Goal: Communication & Community: Share content

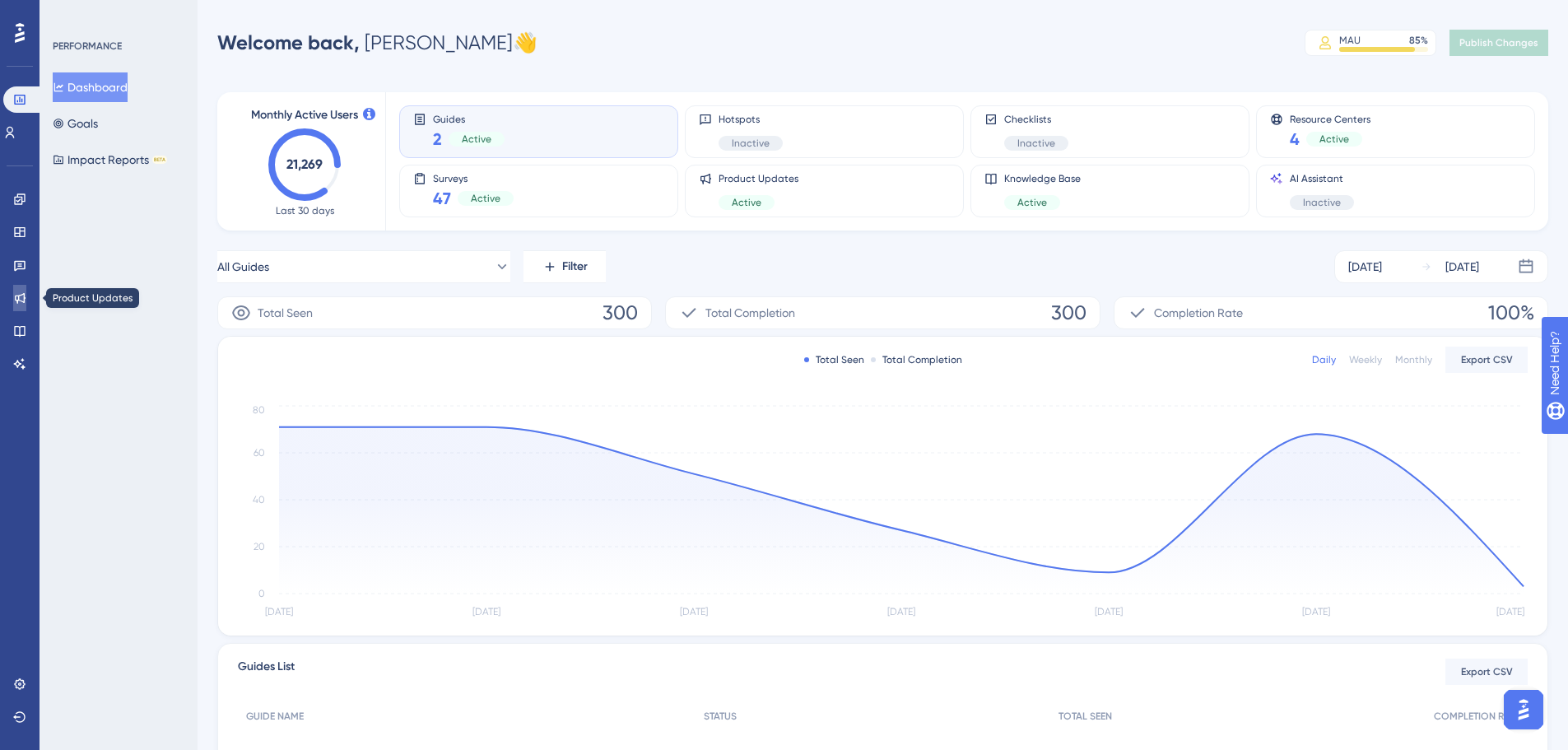
click at [26, 302] on link at bounding box center [20, 297] width 13 height 26
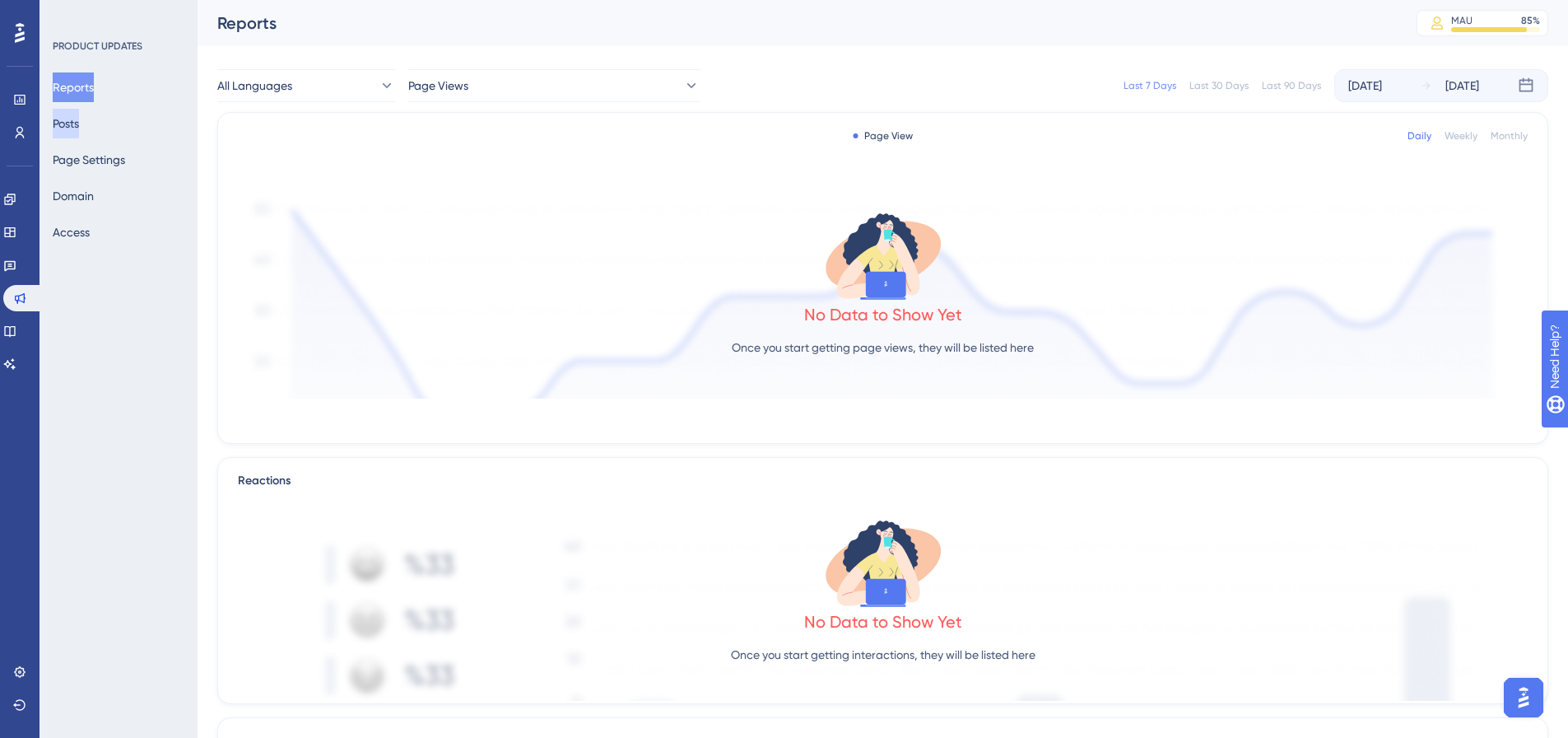
click at [66, 128] on button "Posts" at bounding box center [65, 123] width 26 height 30
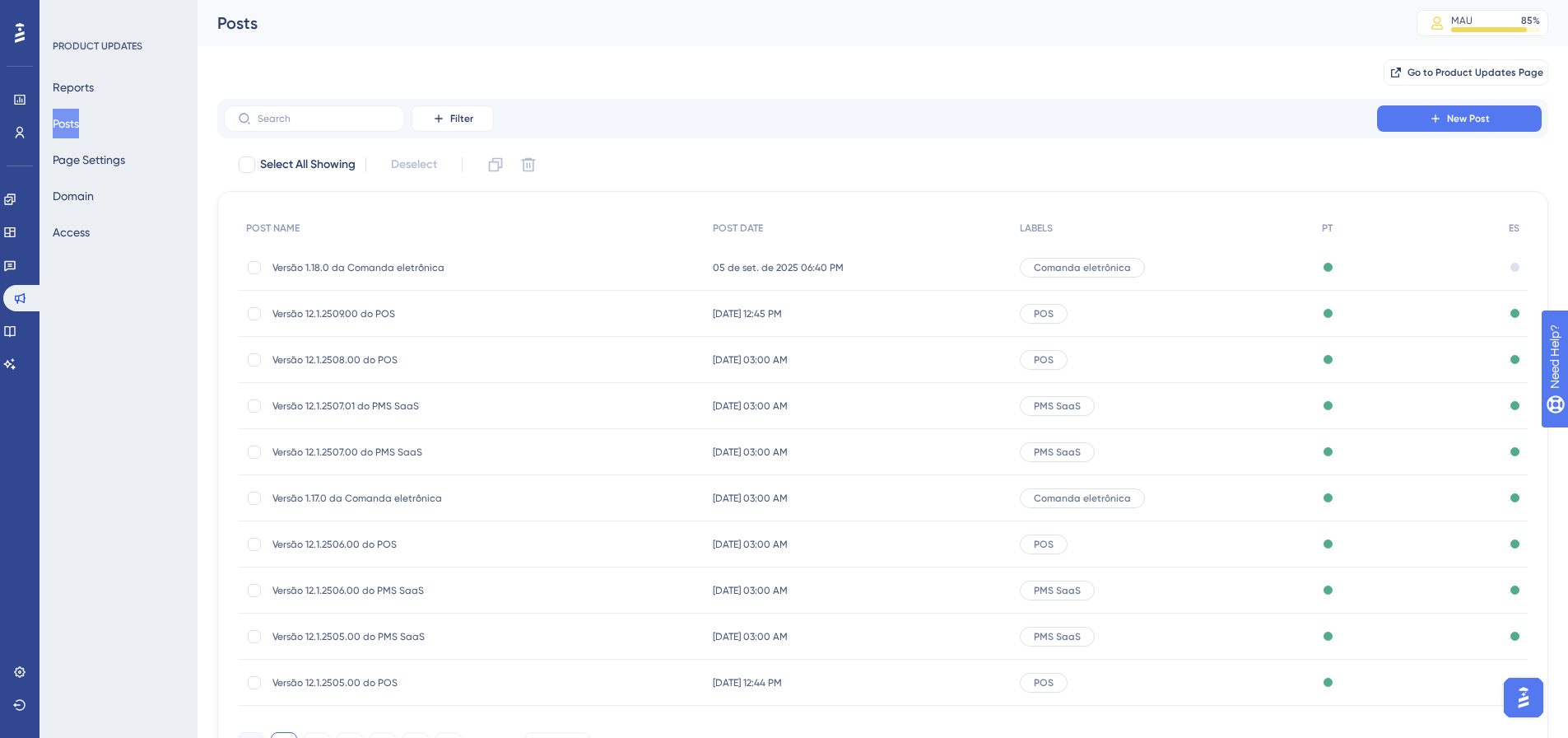
click at [408, 269] on span "Versão 1.18.0 da Comanda eletrônica" at bounding box center [404, 268] width 263 height 13
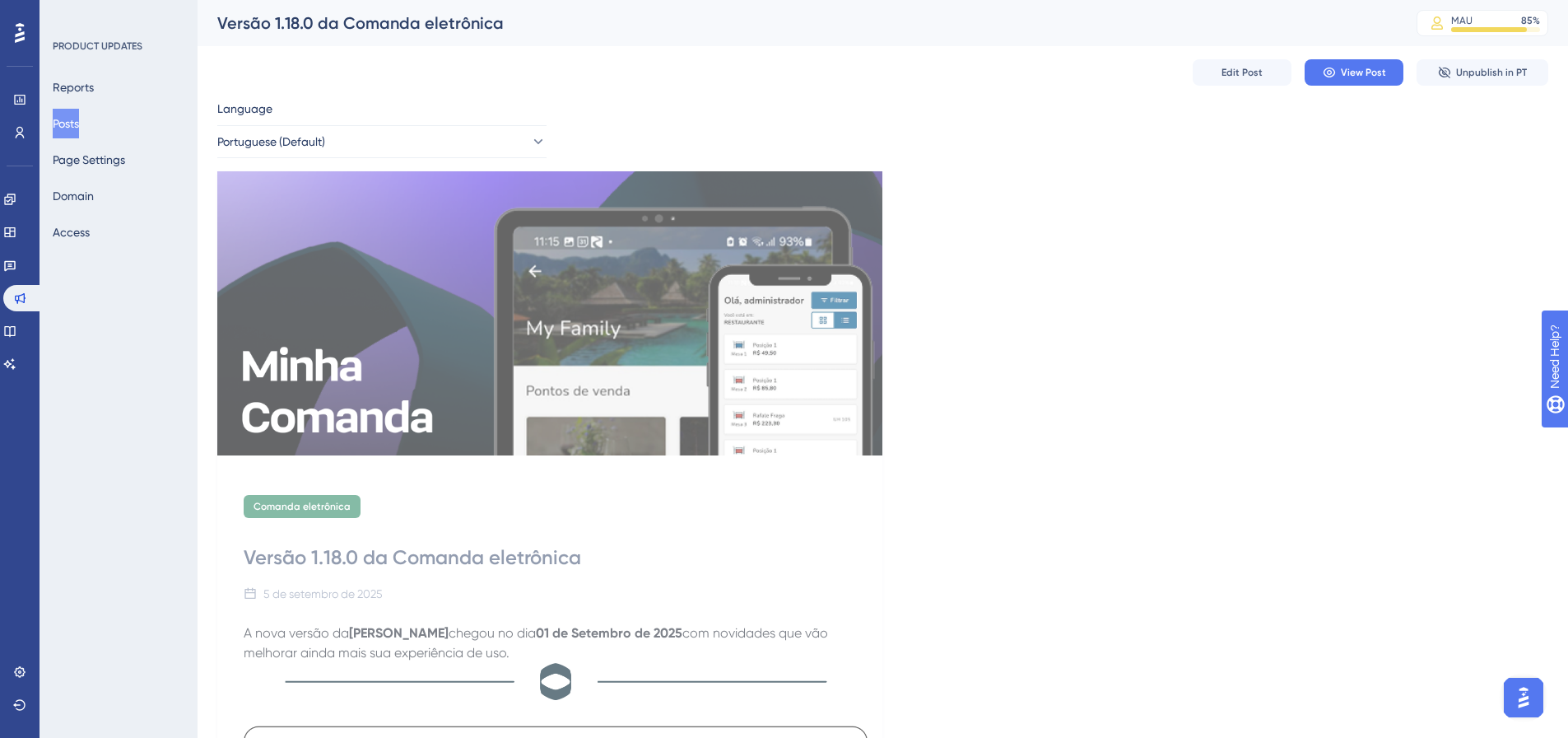
click at [79, 112] on button "Posts" at bounding box center [65, 123] width 26 height 30
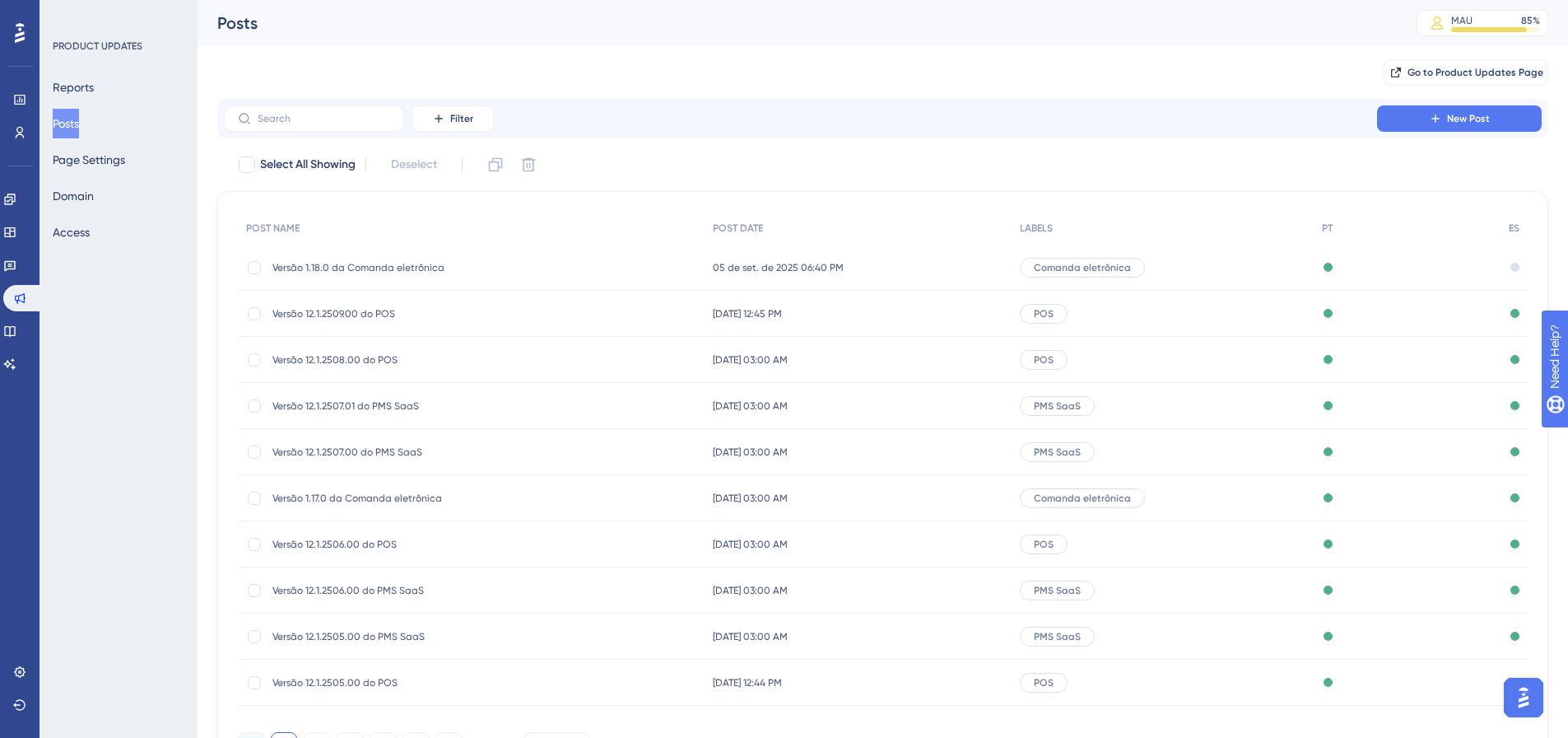
click at [403, 514] on div "Versão 1.17.0 da Comanda eletrônica Versão 1.17.0 da Comanda eletrônica" at bounding box center [404, 498] width 263 height 46
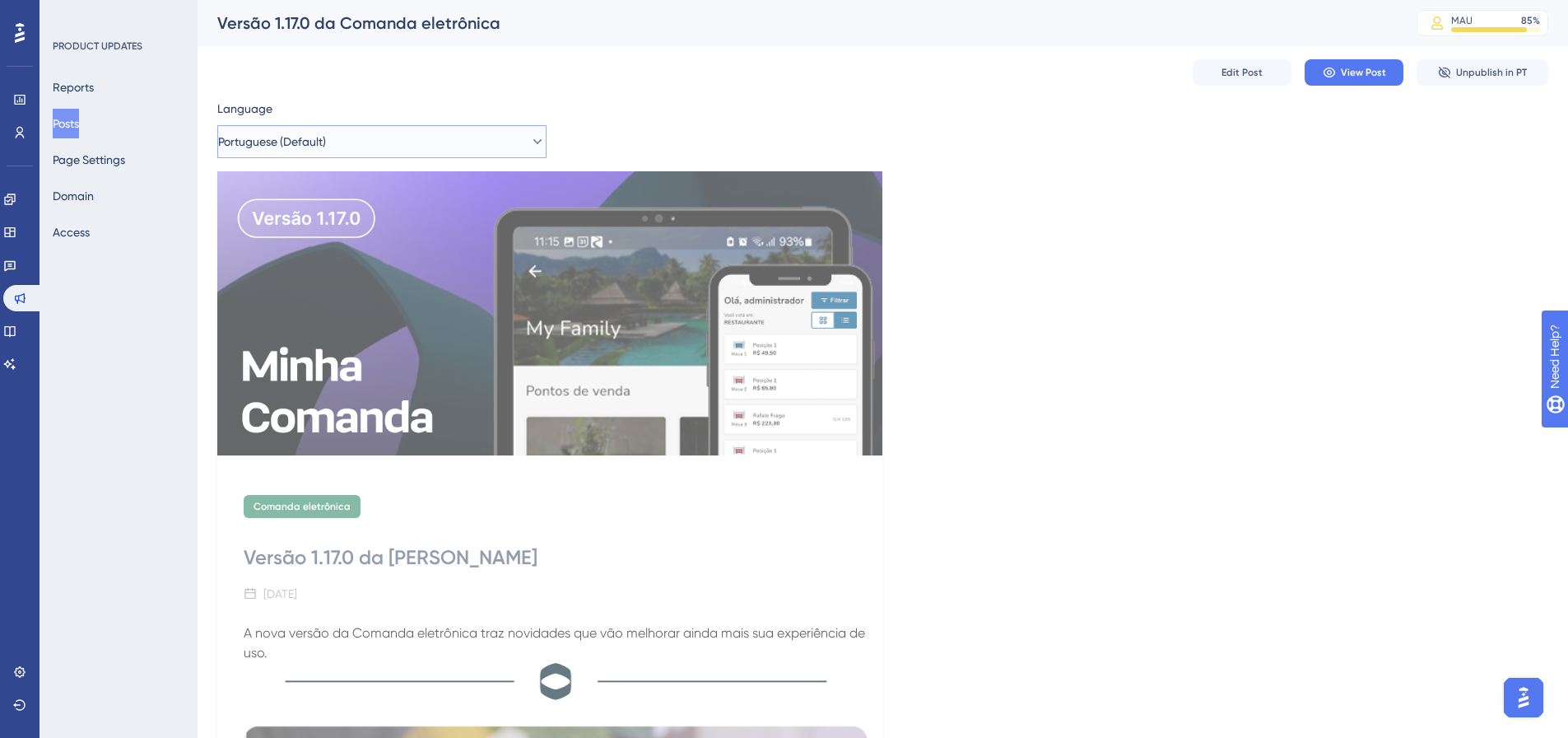
click at [413, 130] on button "Portuguese (Default)" at bounding box center [382, 141] width 330 height 33
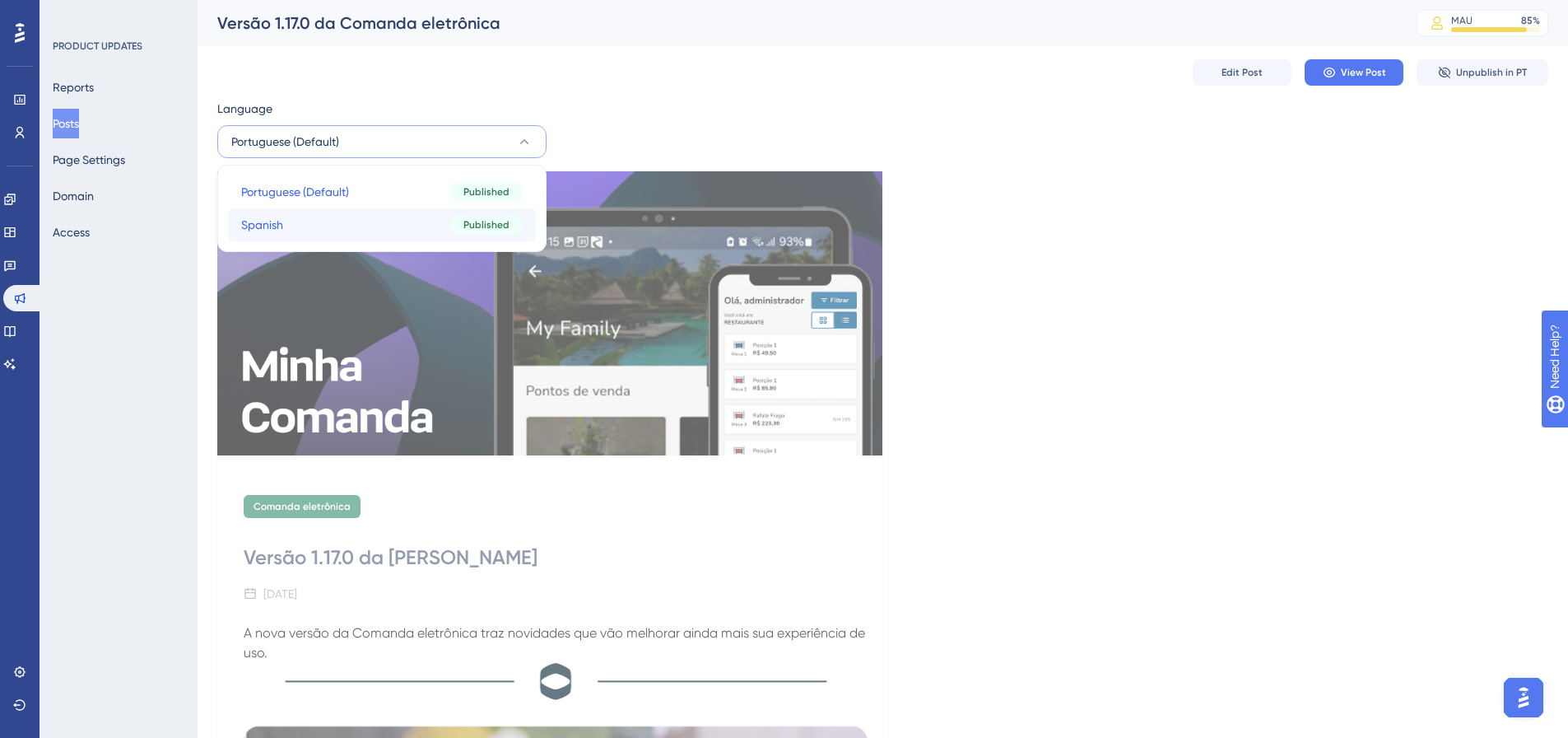
click at [367, 223] on button "Spanish Spanish Published" at bounding box center [381, 224] width 308 height 33
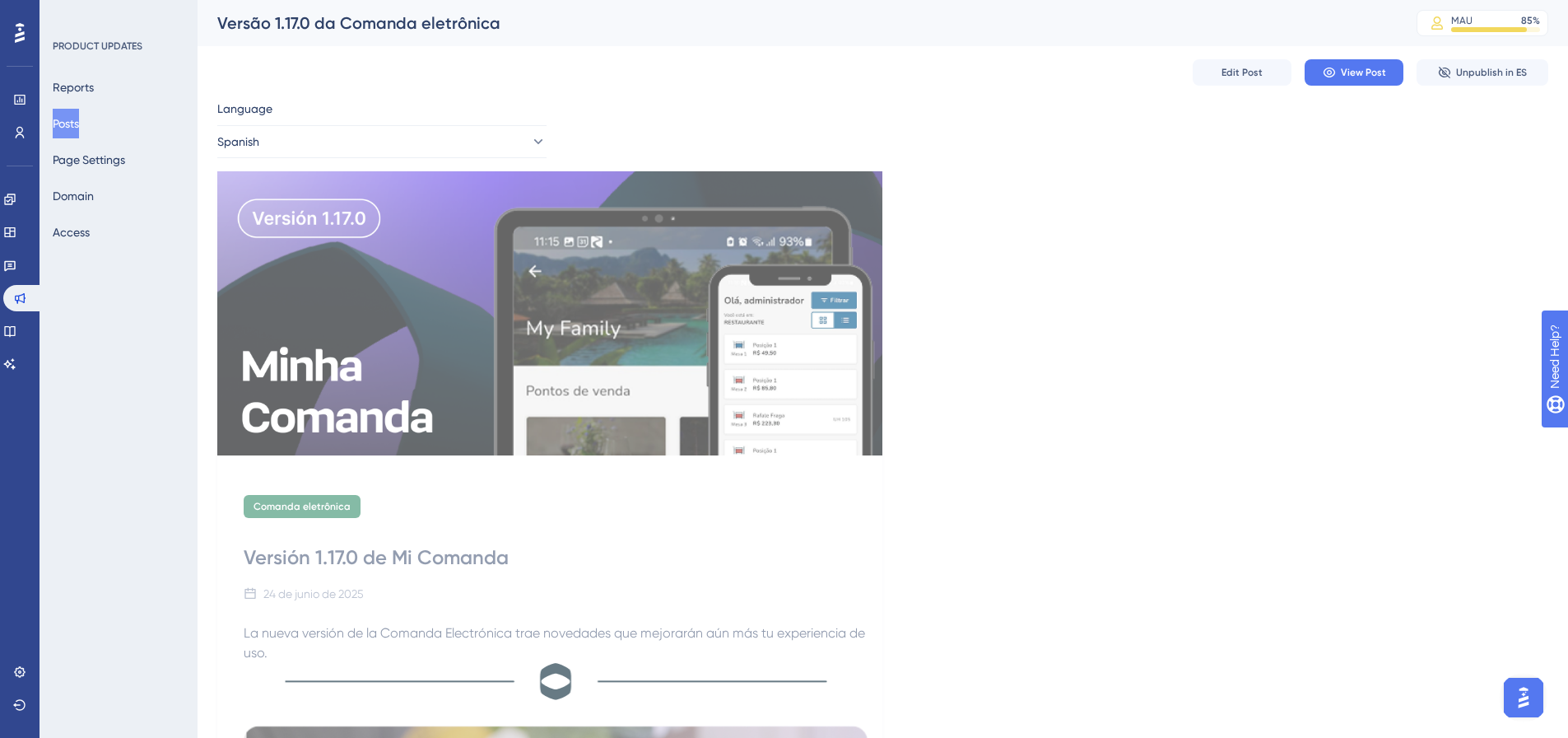
click at [22, 28] on icon at bounding box center [20, 32] width 10 height 21
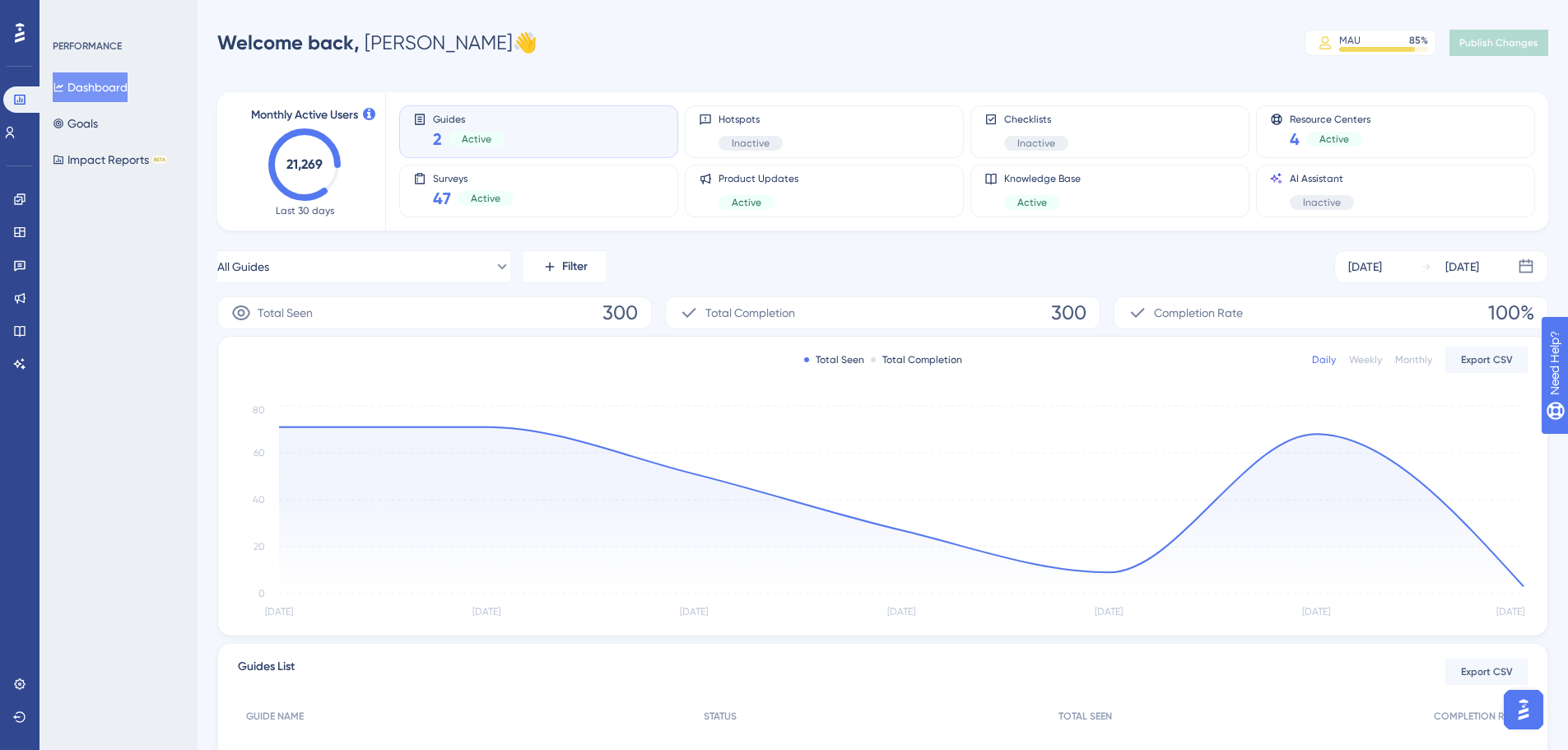
click at [68, 292] on div "PERFORMANCE Dashboard Goals Impact Reports BETA" at bounding box center [118, 375] width 158 height 750
click at [14, 297] on icon at bounding box center [20, 298] width 13 height 13
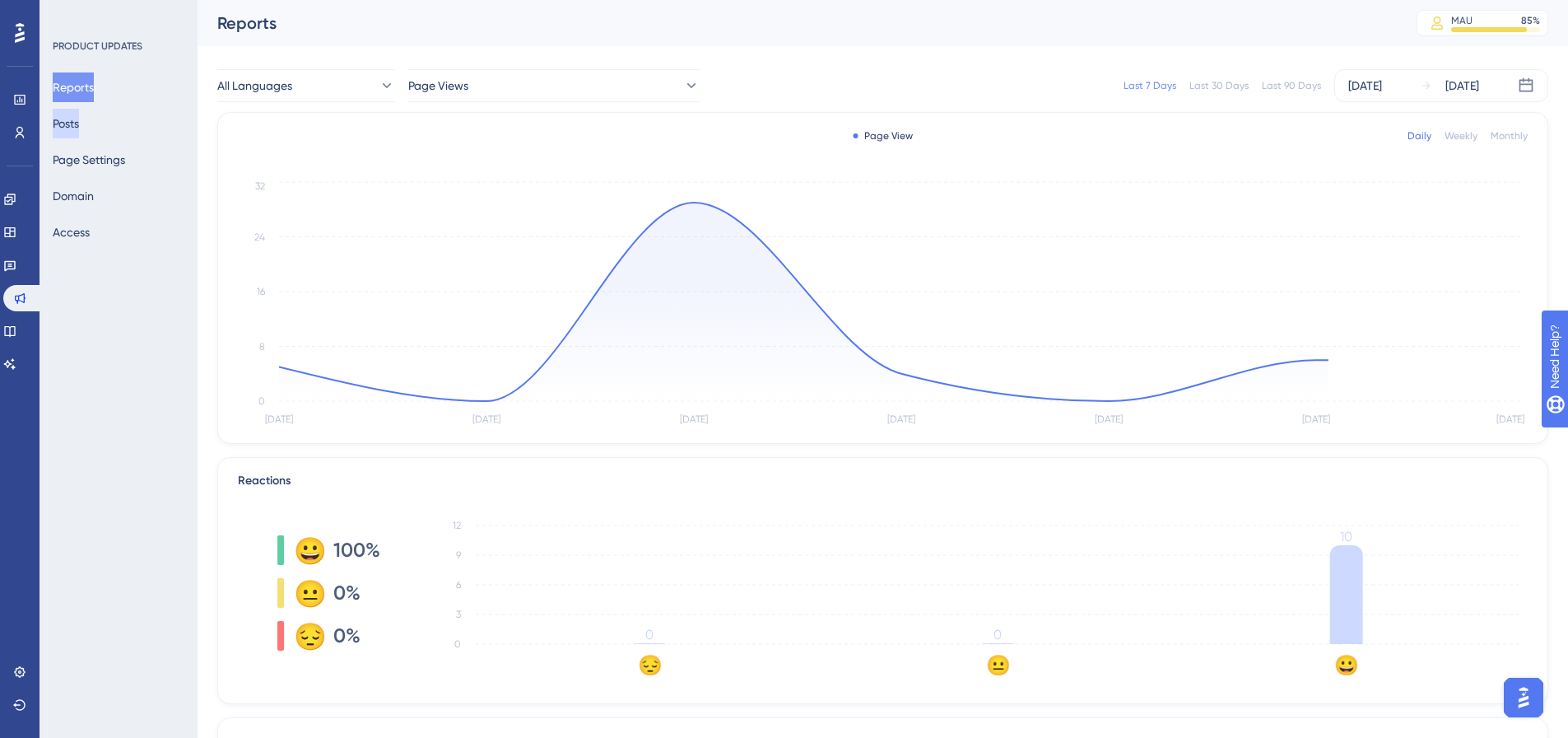
click at [79, 126] on button "Posts" at bounding box center [65, 123] width 26 height 30
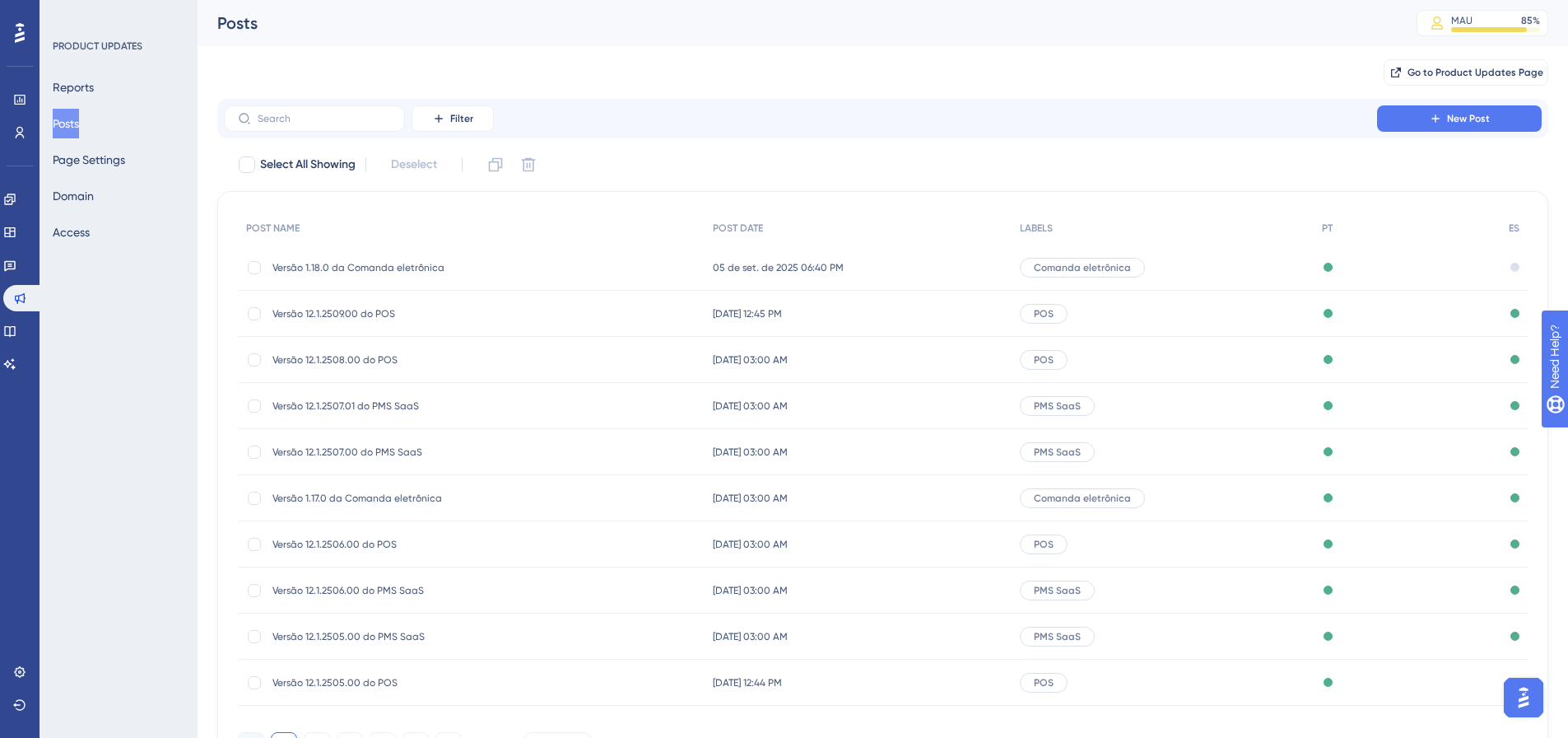
click at [411, 263] on span "Versão 1.18.0 da Comanda eletrônica" at bounding box center [404, 268] width 263 height 13
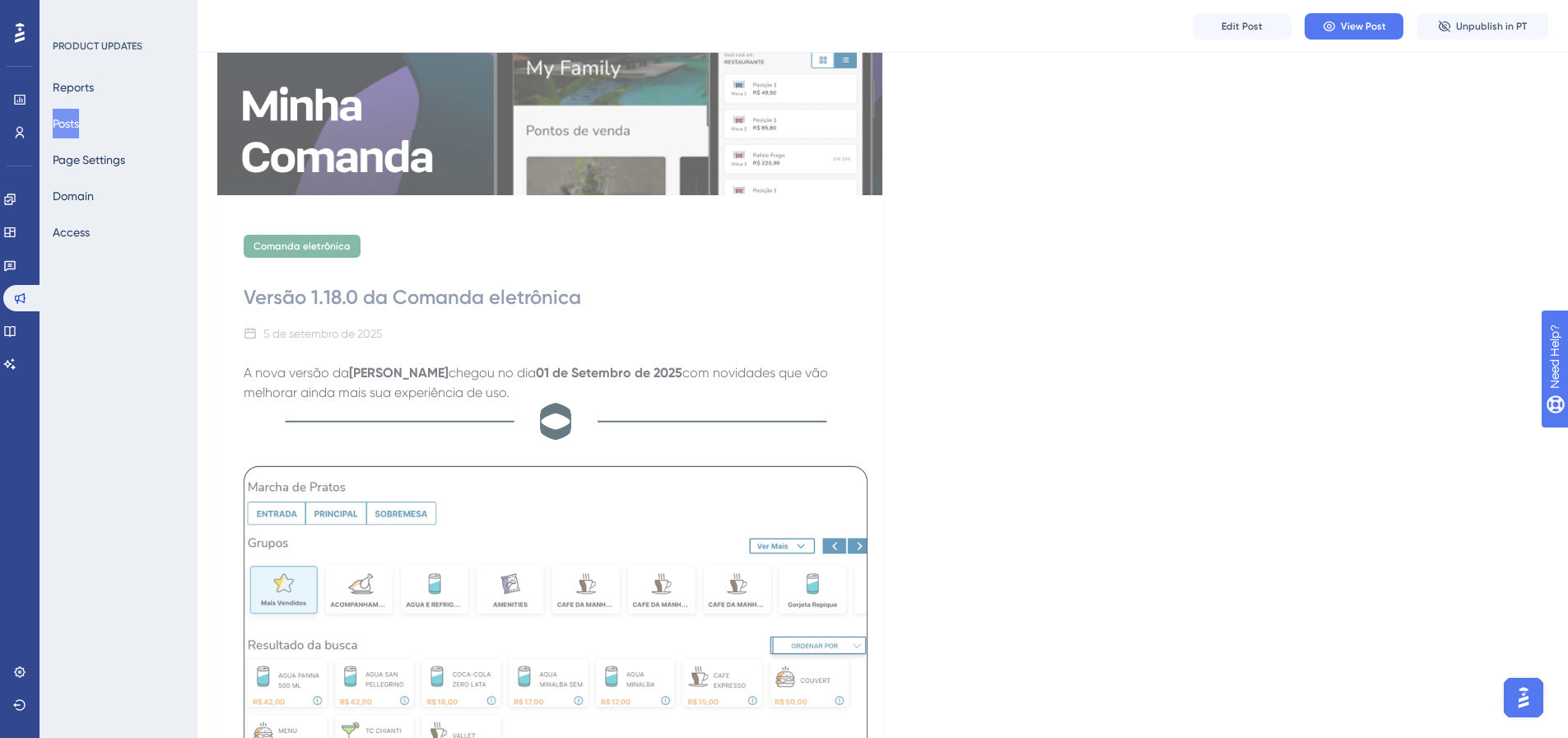
scroll to position [252, 0]
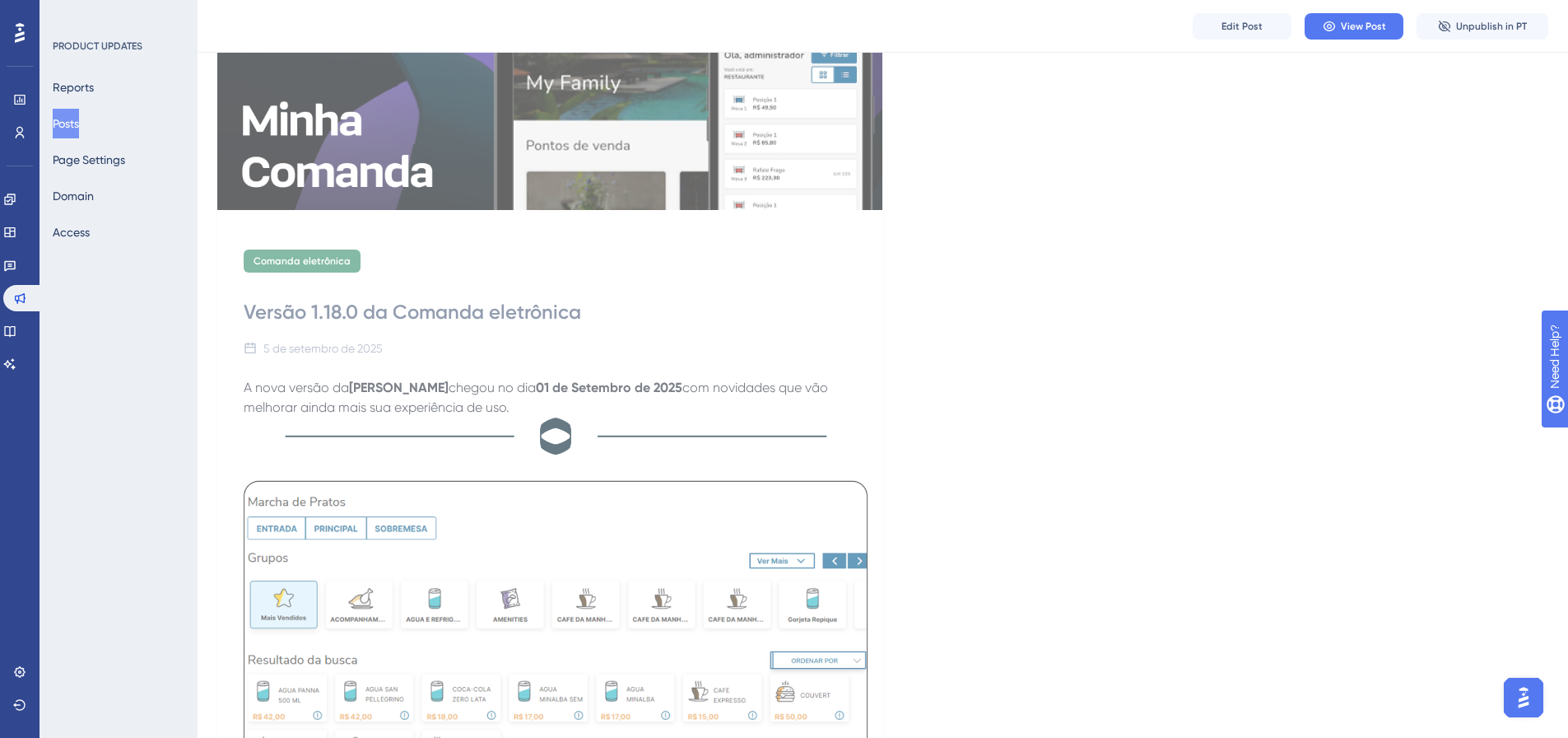
drag, startPoint x: 534, startPoint y: 405, endPoint x: 223, endPoint y: 319, distance: 322.7
copy div "Versão 1.18.0 da Comanda eletrônica [DATE] A nova versão da [PERSON_NAME] chego…"
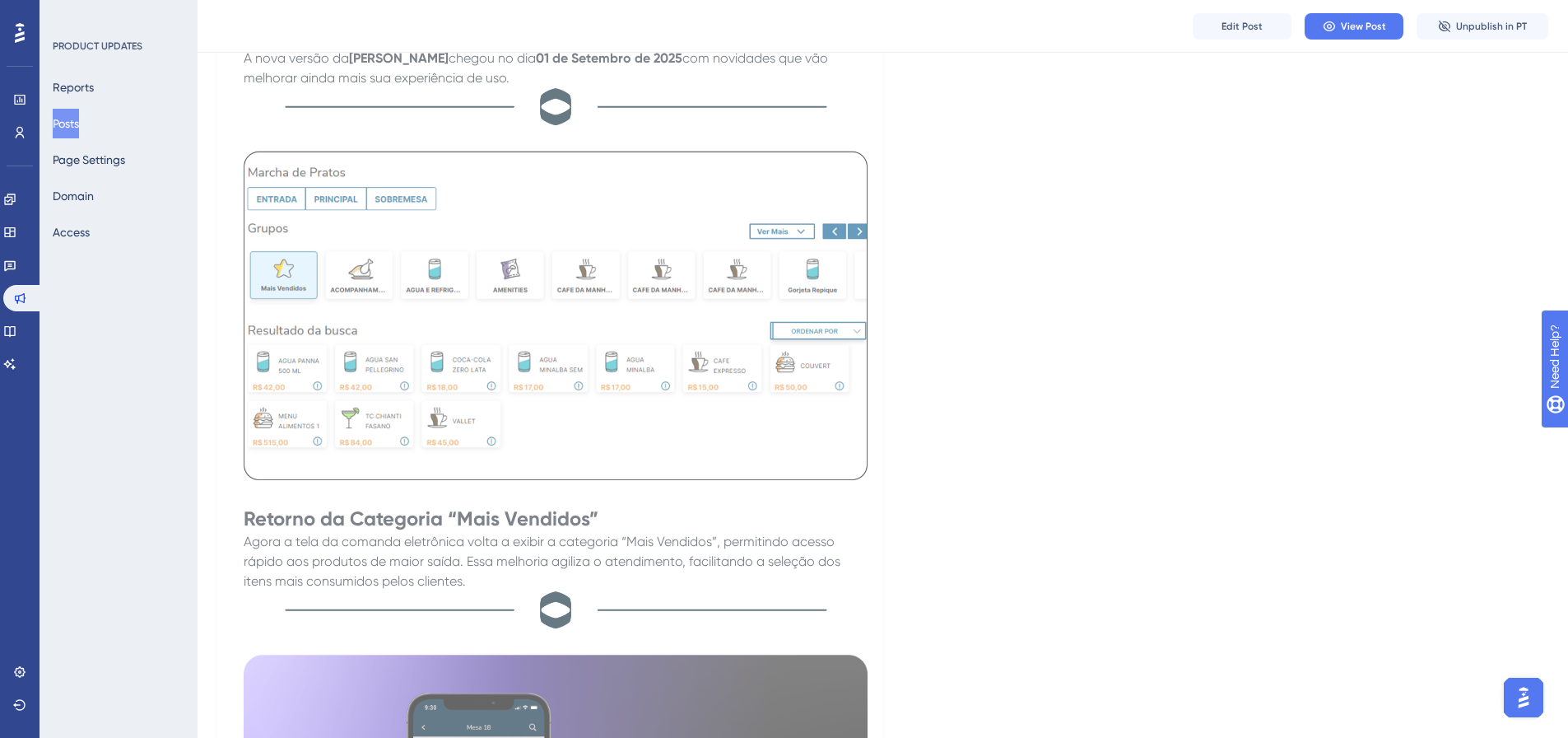
scroll to position [746, 0]
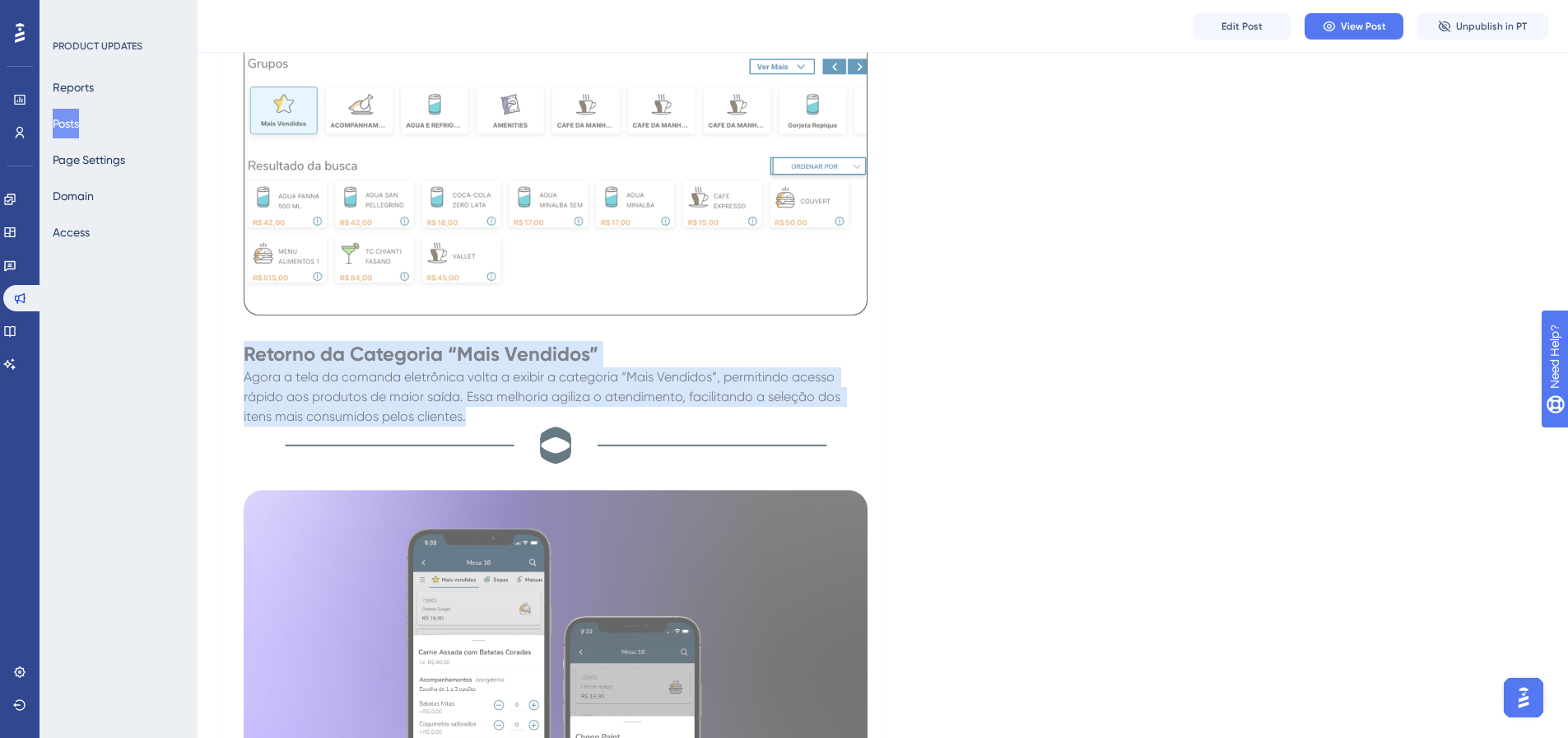
drag, startPoint x: 466, startPoint y: 419, endPoint x: 222, endPoint y: 360, distance: 251.0
copy div "Retorno da Categoria “Mais Vendidos” Agora a tela da comanda eletrônica volta a…"
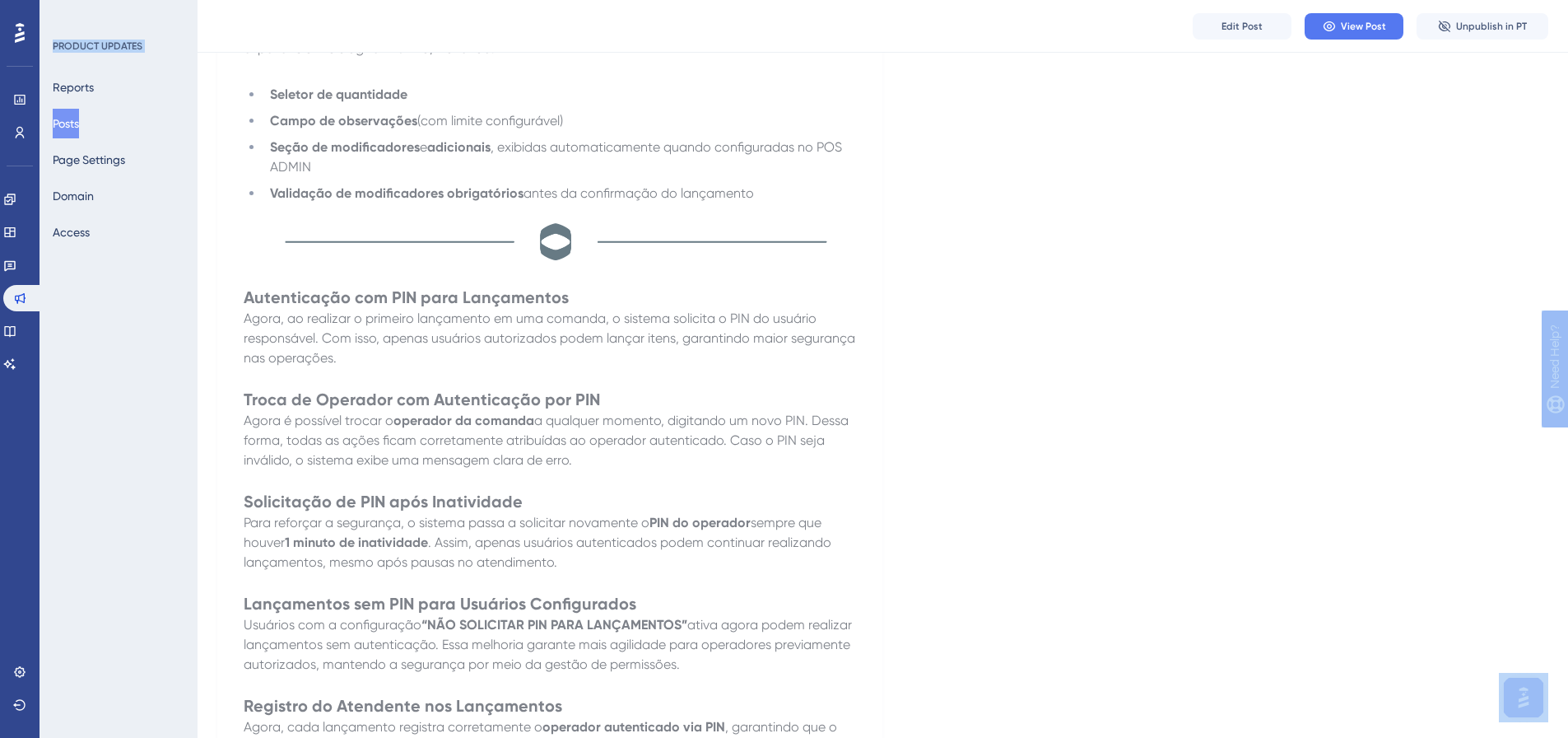
scroll to position [1981, 0]
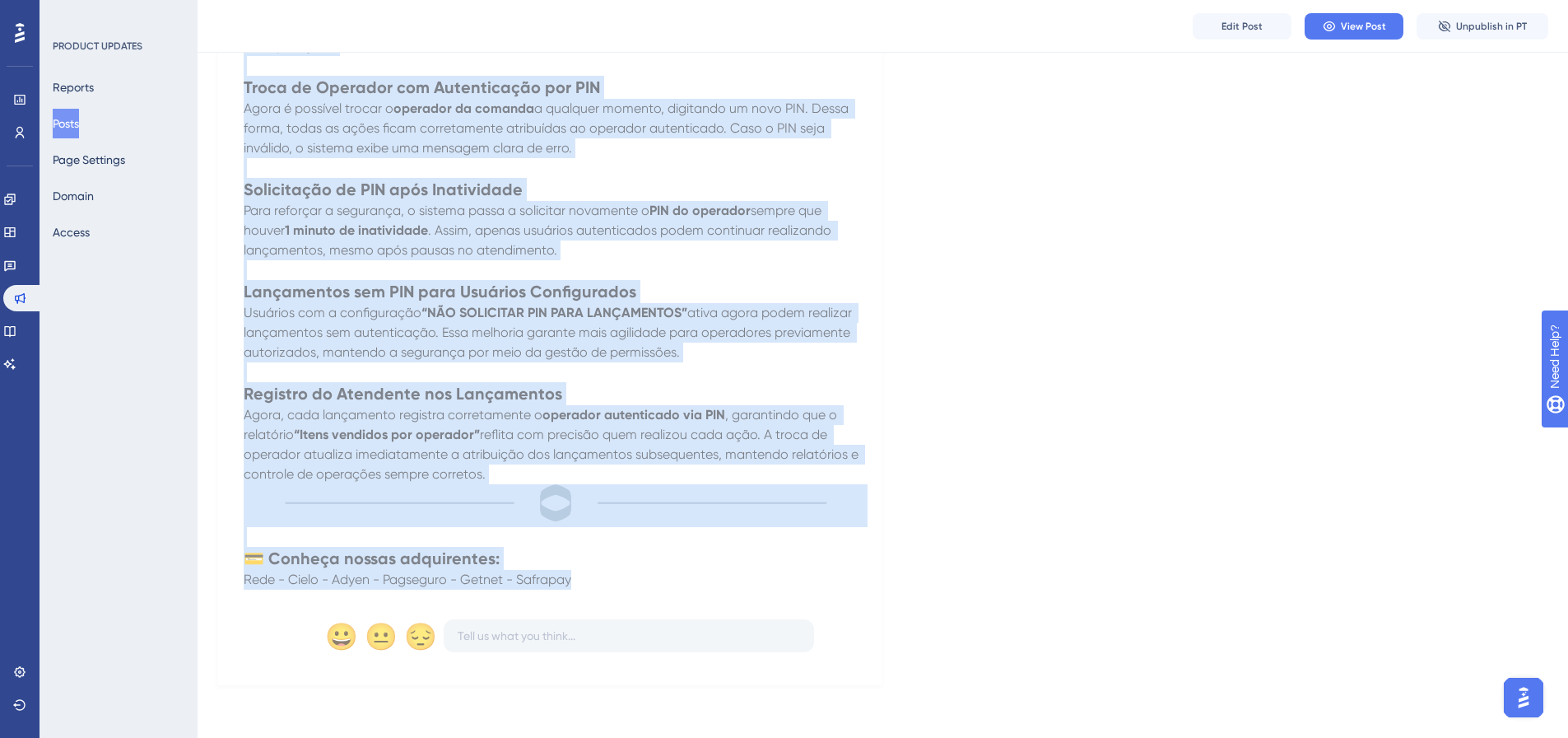
drag, startPoint x: 252, startPoint y: 246, endPoint x: 709, endPoint y: 582, distance: 567.2
copy div "Loremips do Sitametcon ad Elits D eiusmodt in utlaboreet do magna ali enimadmin…"
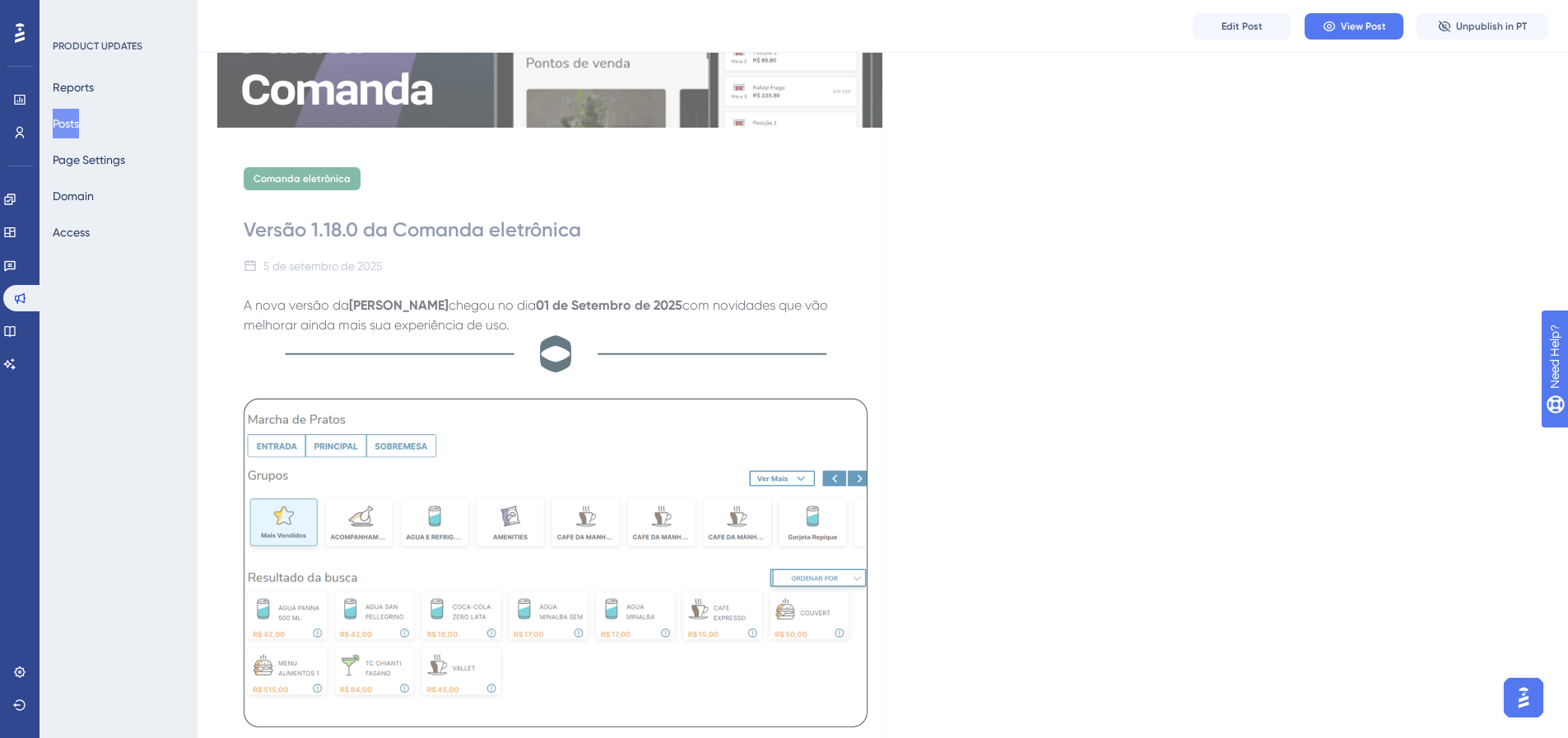
scroll to position [0, 0]
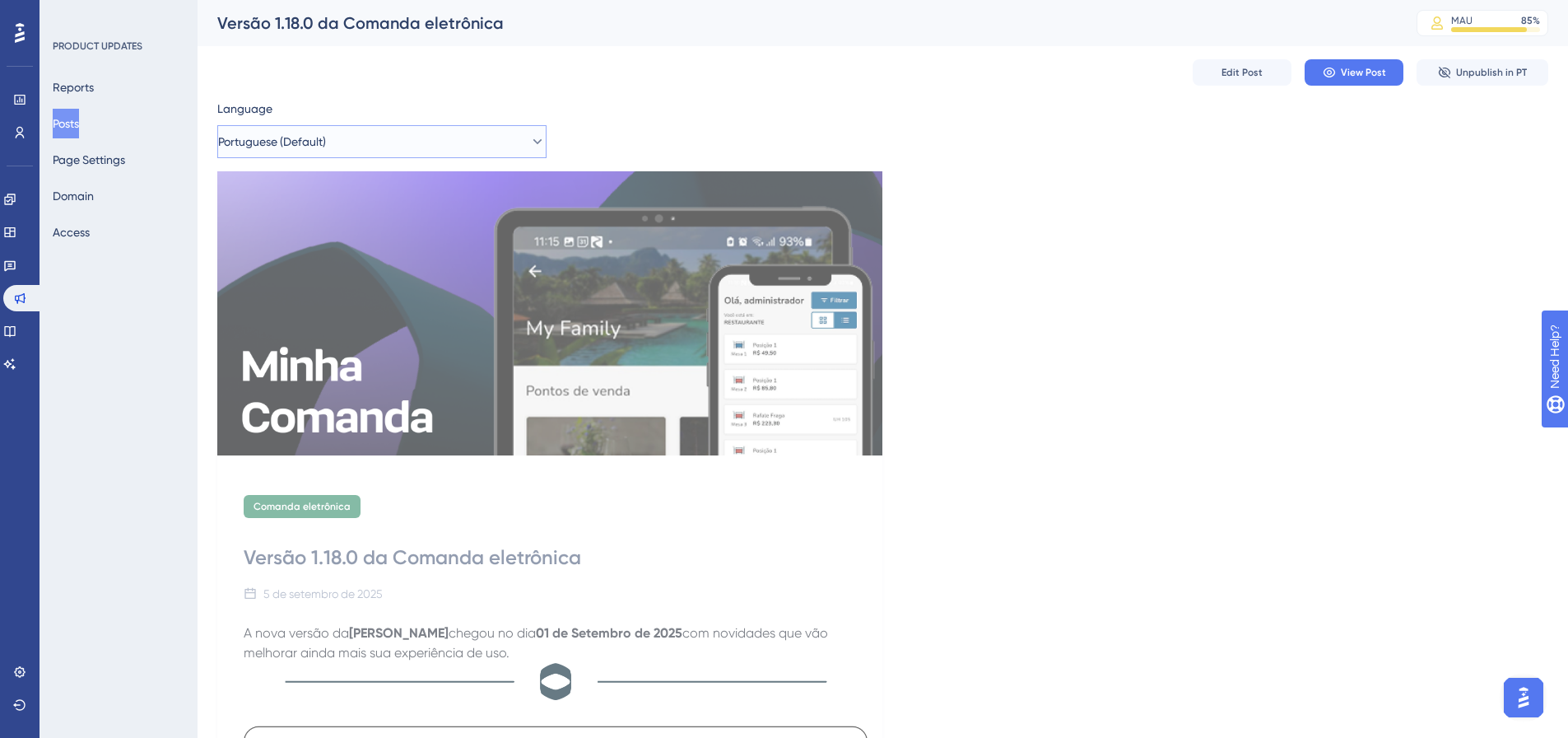
click at [485, 132] on button "Portuguese (Default)" at bounding box center [382, 141] width 330 height 33
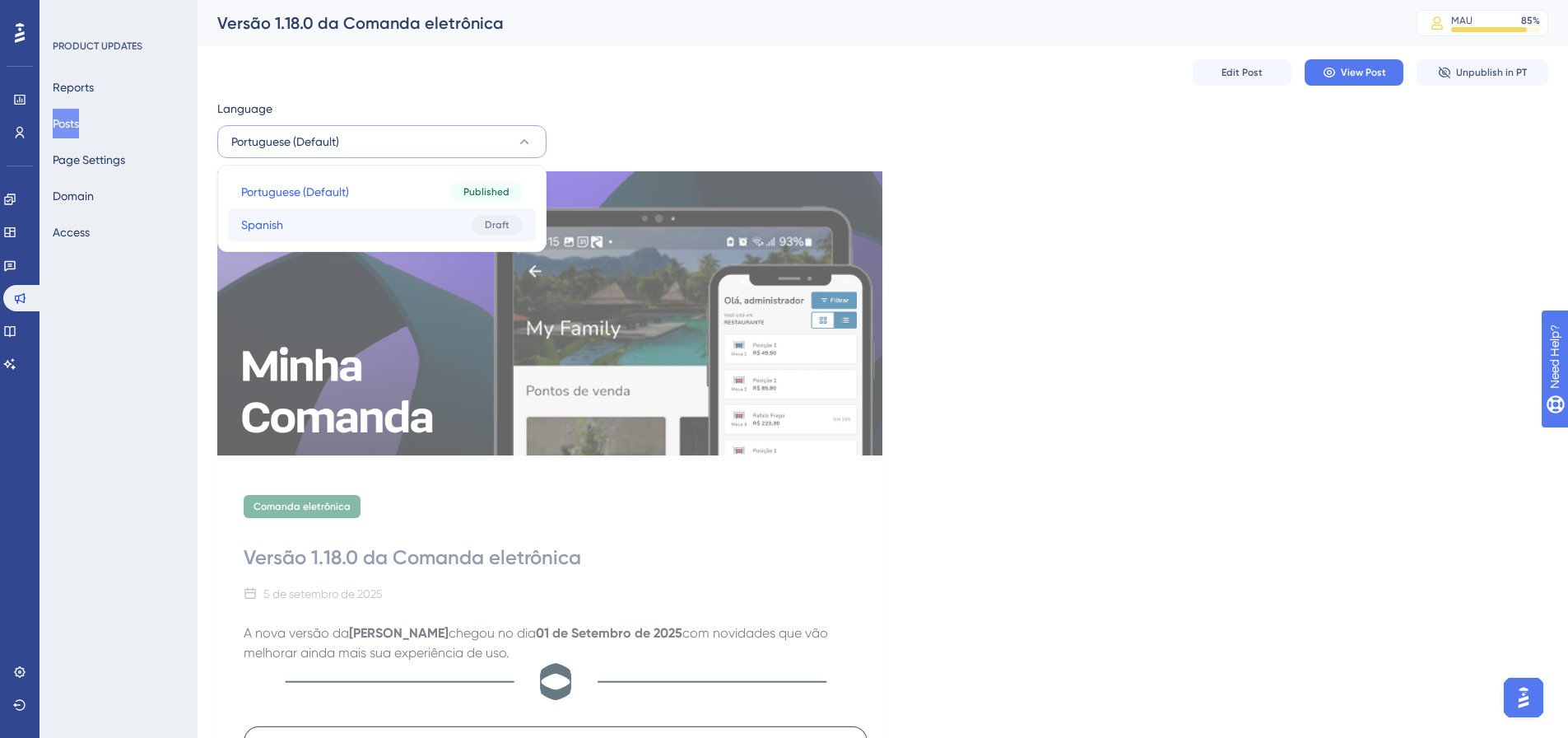
click at [401, 218] on button "Spanish Spanish Draft" at bounding box center [381, 224] width 308 height 33
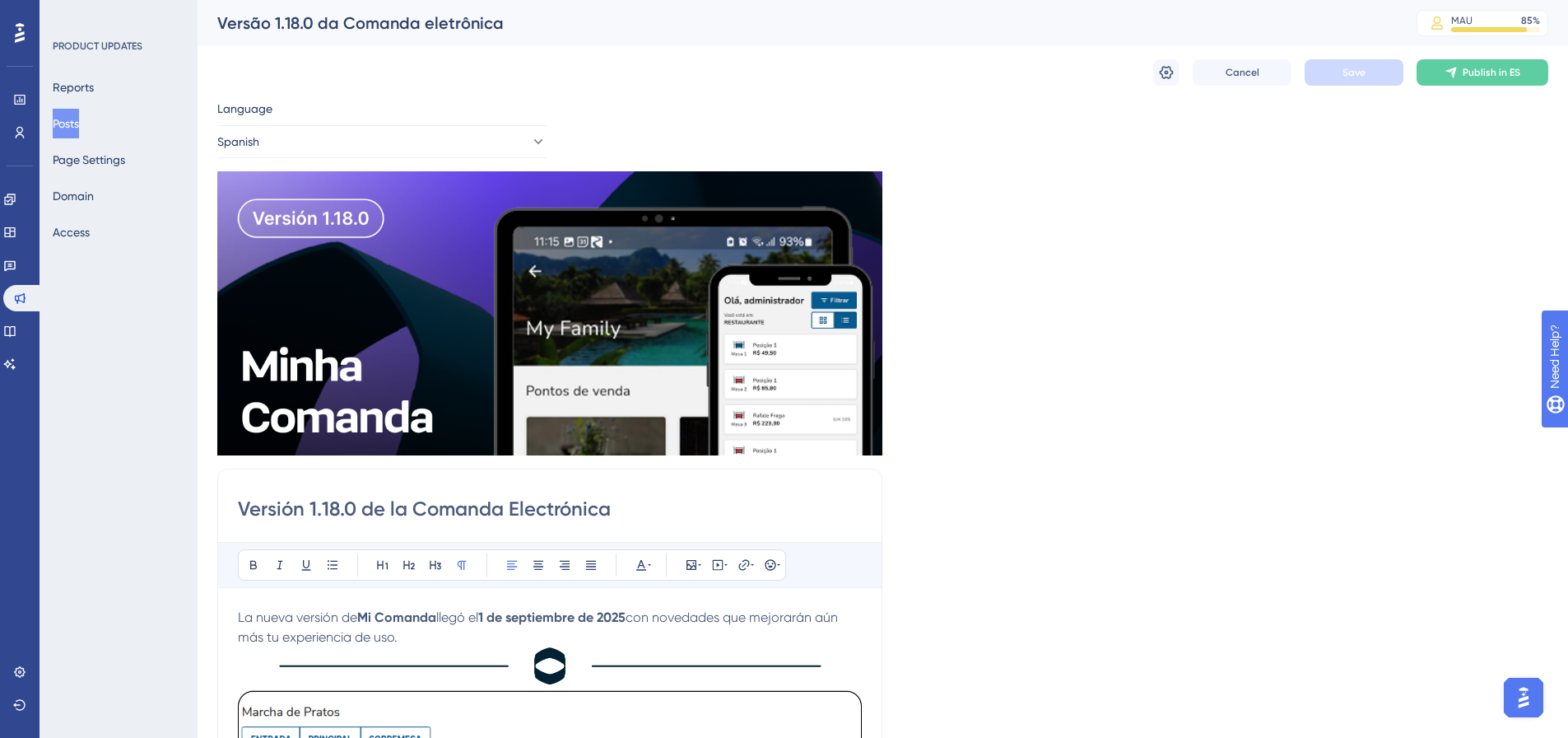
click at [74, 125] on button "Posts" at bounding box center [65, 123] width 26 height 30
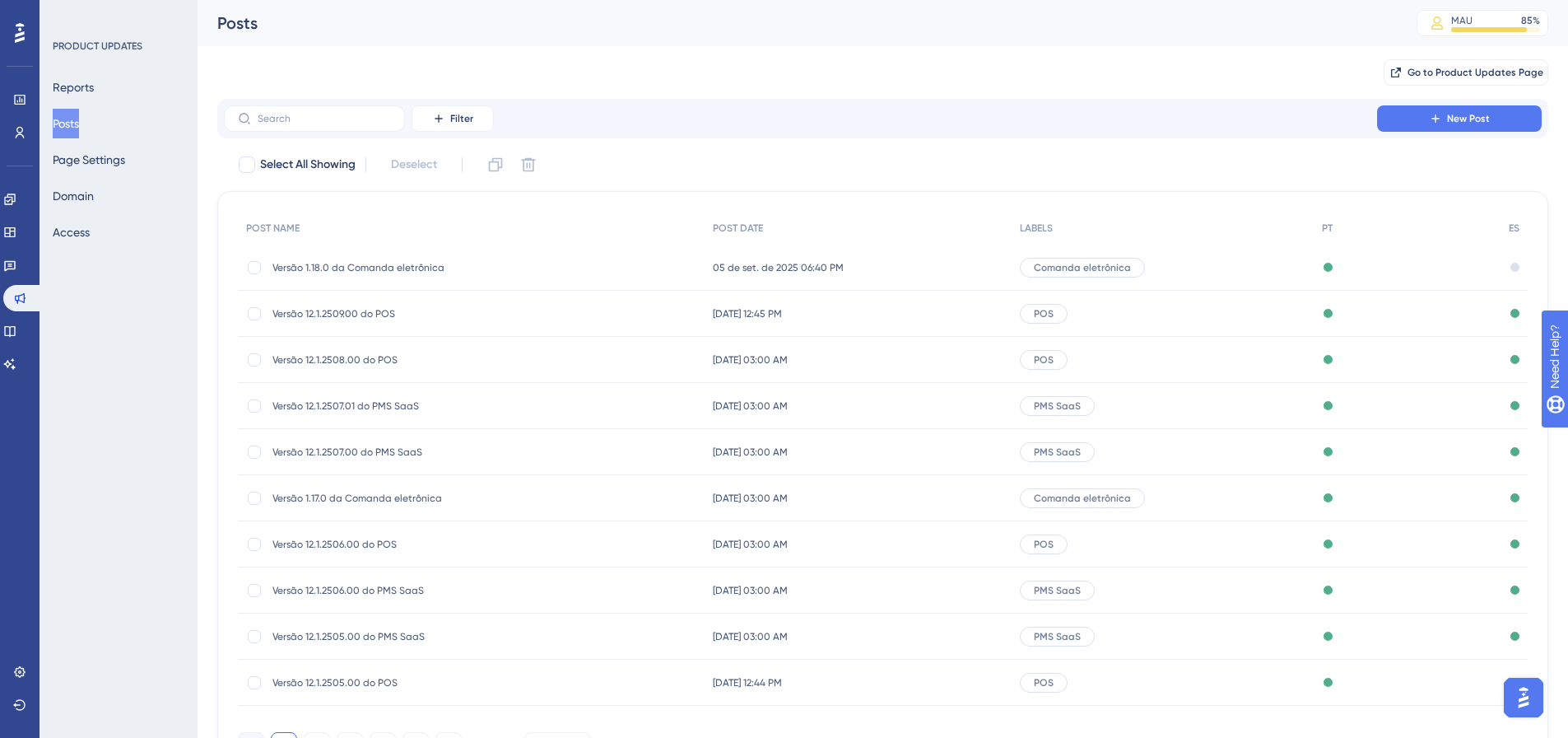
click at [368, 266] on span "Versão 1.18.0 da Comanda eletrônica" at bounding box center [404, 268] width 263 height 13
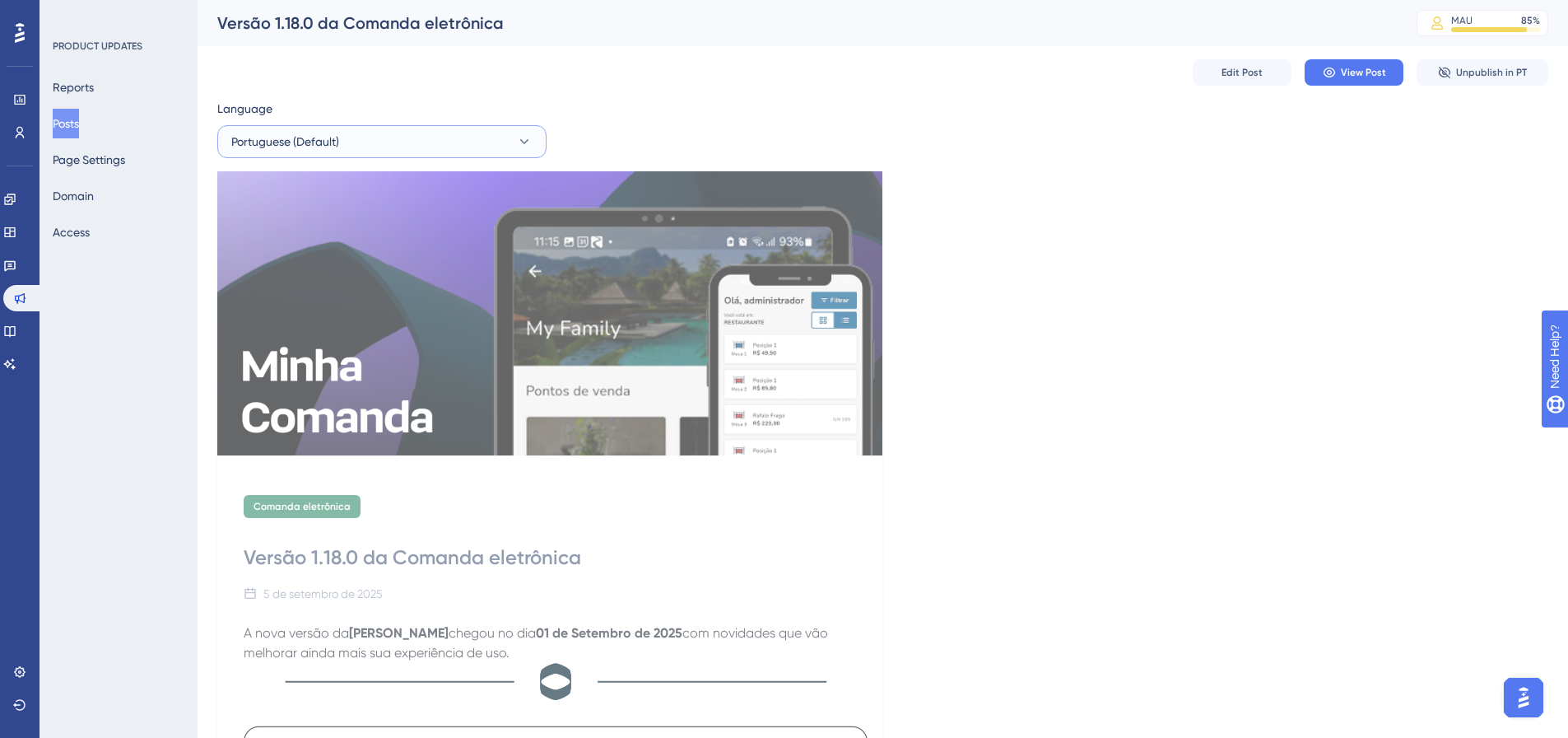
click at [401, 148] on button "Portuguese (Default)" at bounding box center [382, 141] width 330 height 33
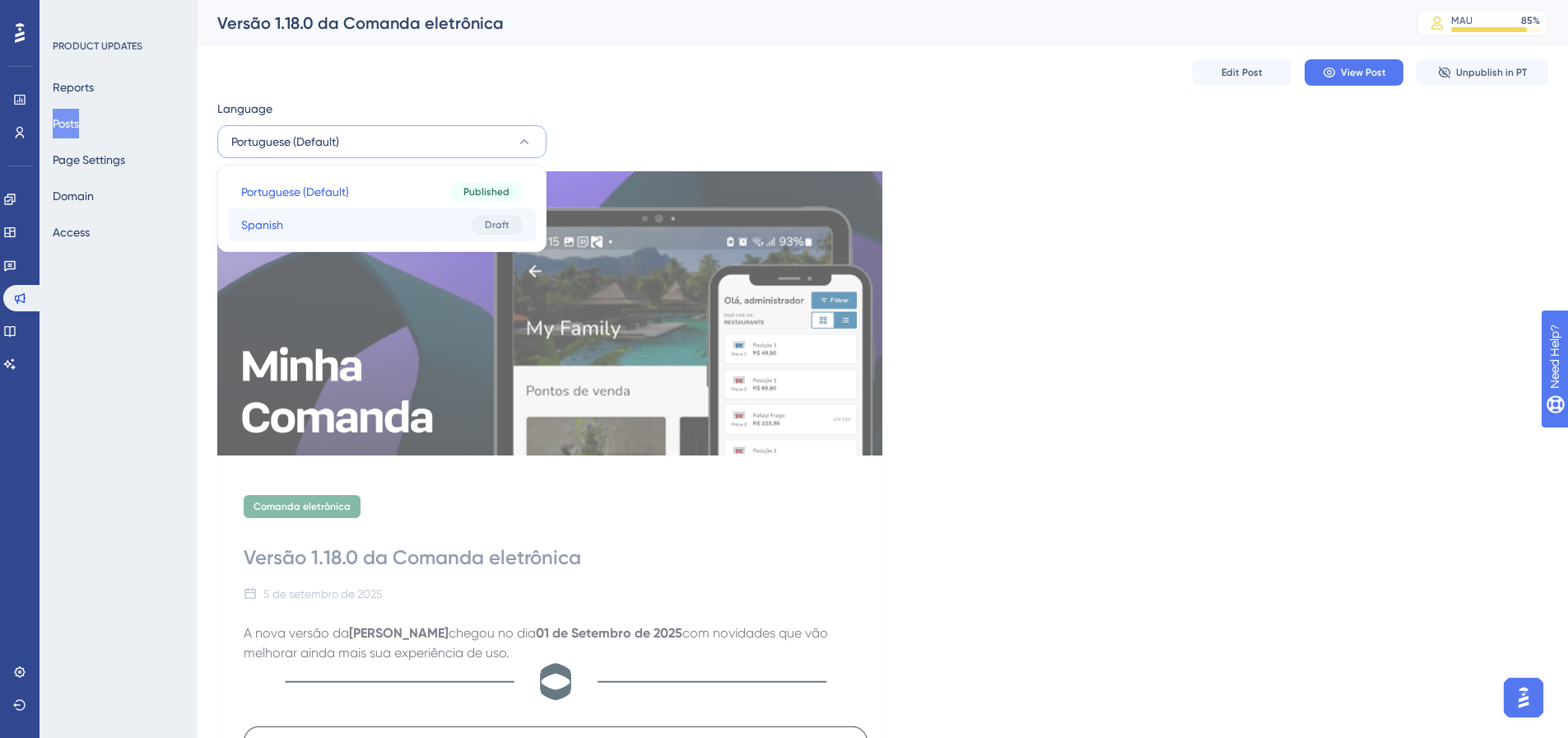
click at [350, 212] on button "Spanish Spanish Draft" at bounding box center [381, 224] width 308 height 33
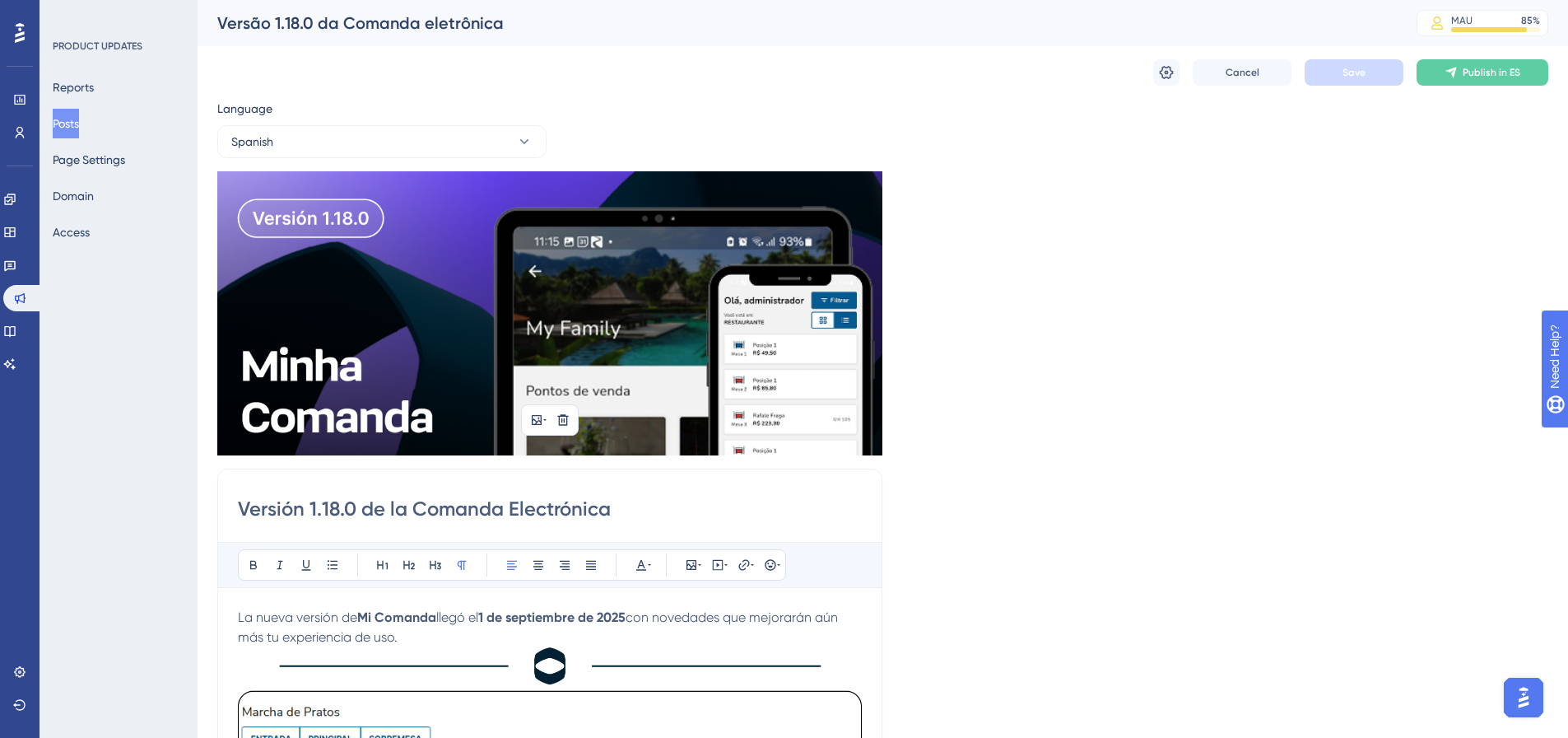
click at [593, 245] on img at bounding box center [550, 313] width 665 height 284
click at [536, 415] on icon at bounding box center [537, 420] width 10 height 10
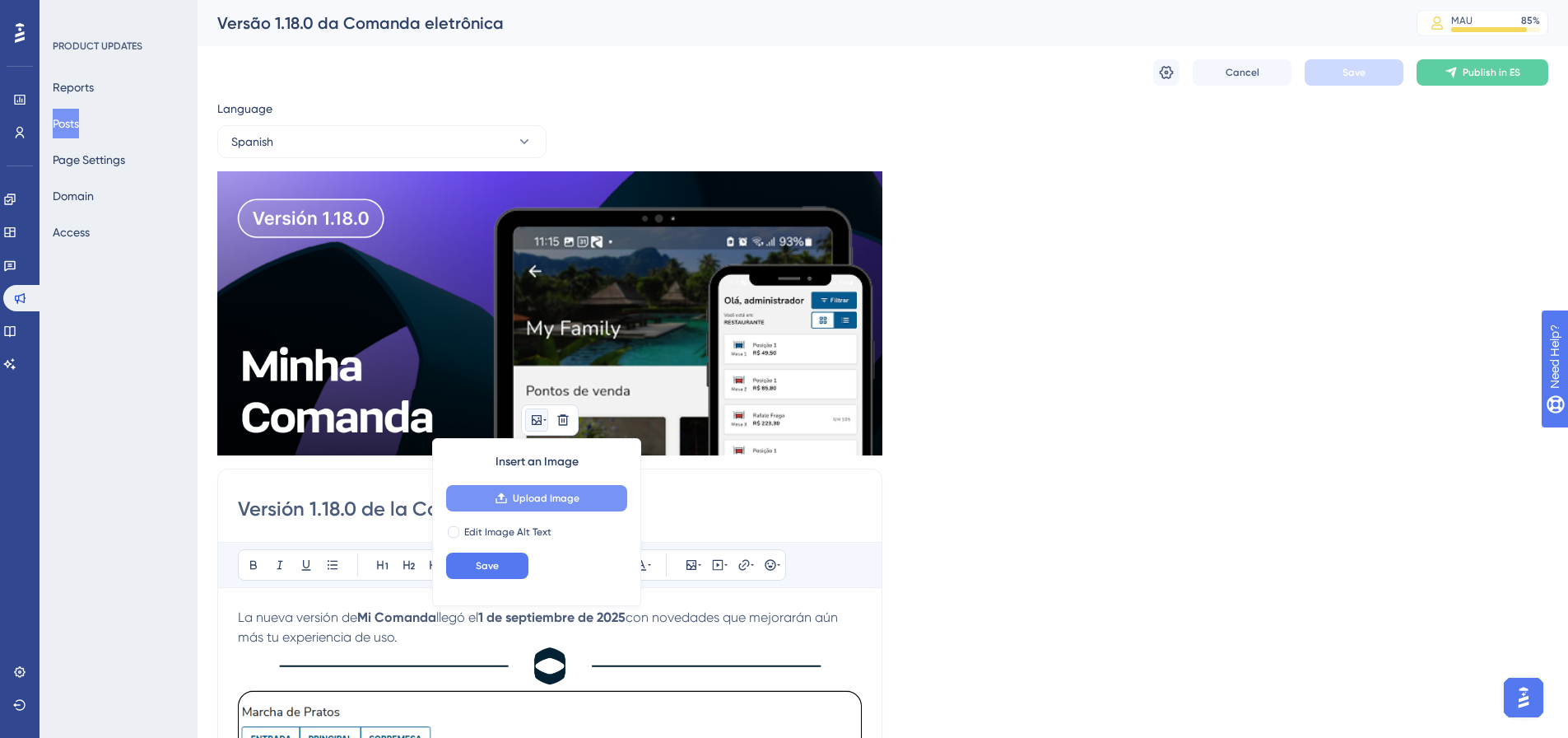
click at [564, 499] on span "Upload Image" at bounding box center [545, 498] width 67 height 13
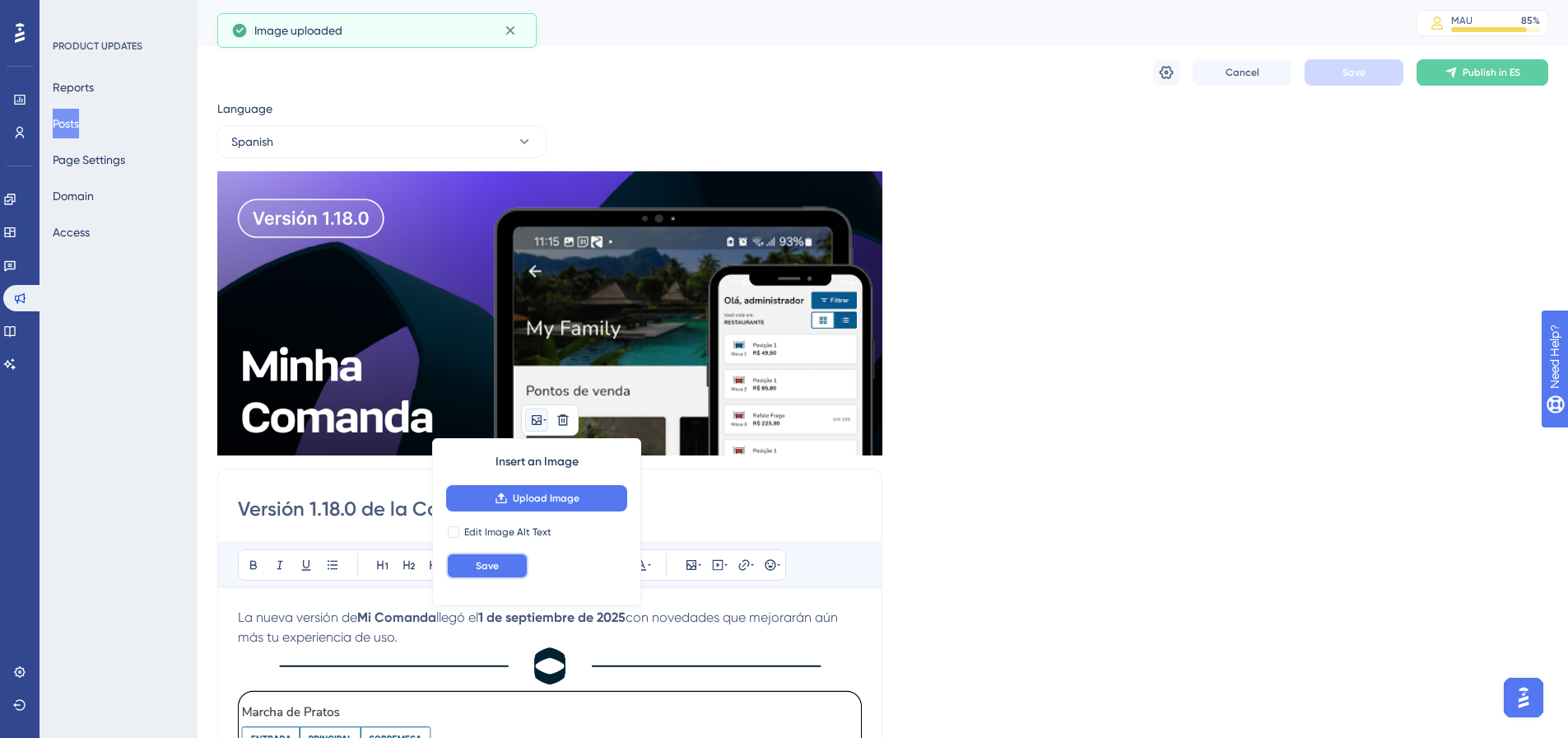
click at [495, 575] on button "Save" at bounding box center [487, 565] width 83 height 26
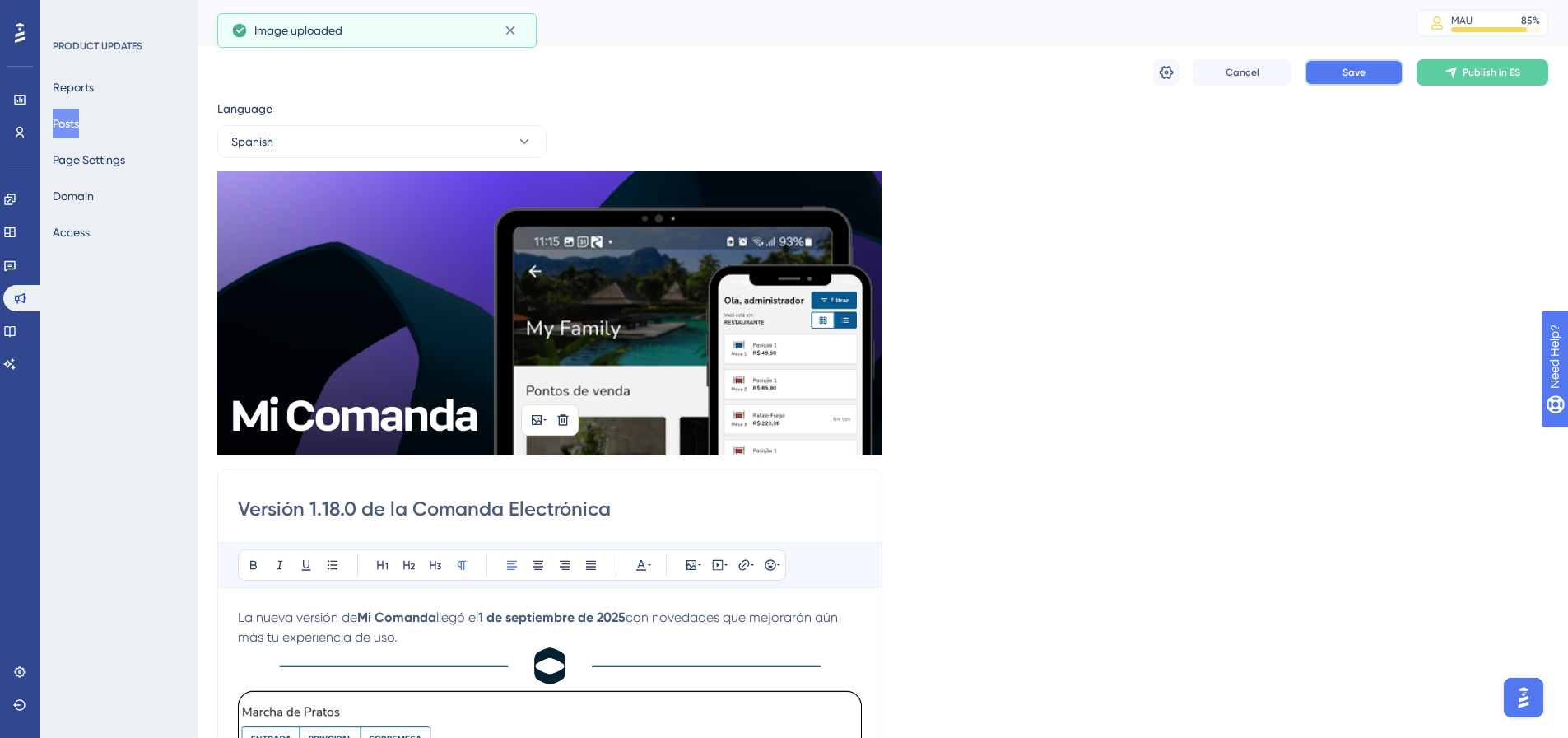
click at [1351, 83] on button "Save" at bounding box center [1354, 72] width 99 height 26
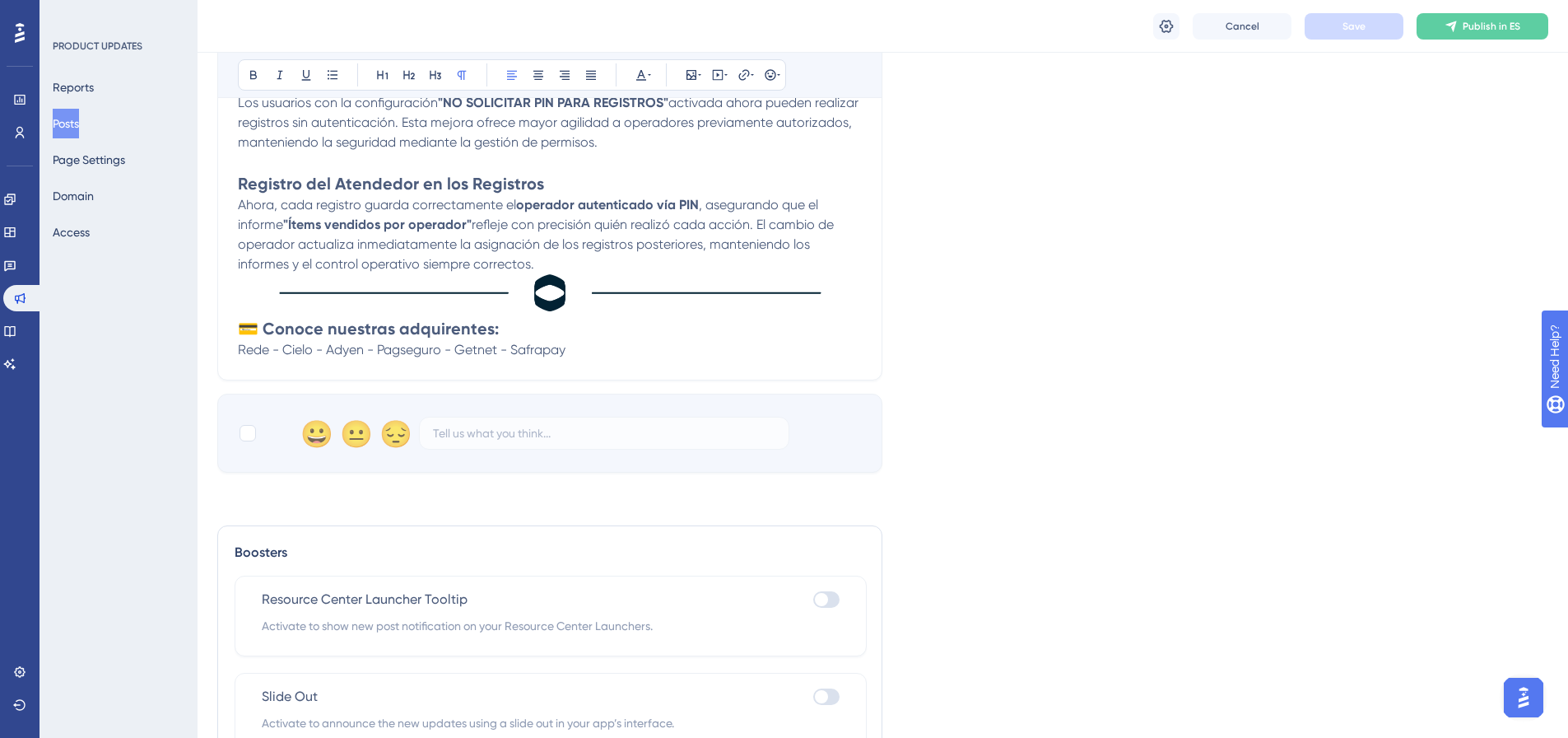
scroll to position [2059, 0]
click at [255, 431] on div at bounding box center [248, 432] width 17 height 17
checkbox input "true"
click at [1365, 18] on button "Save" at bounding box center [1354, 26] width 99 height 26
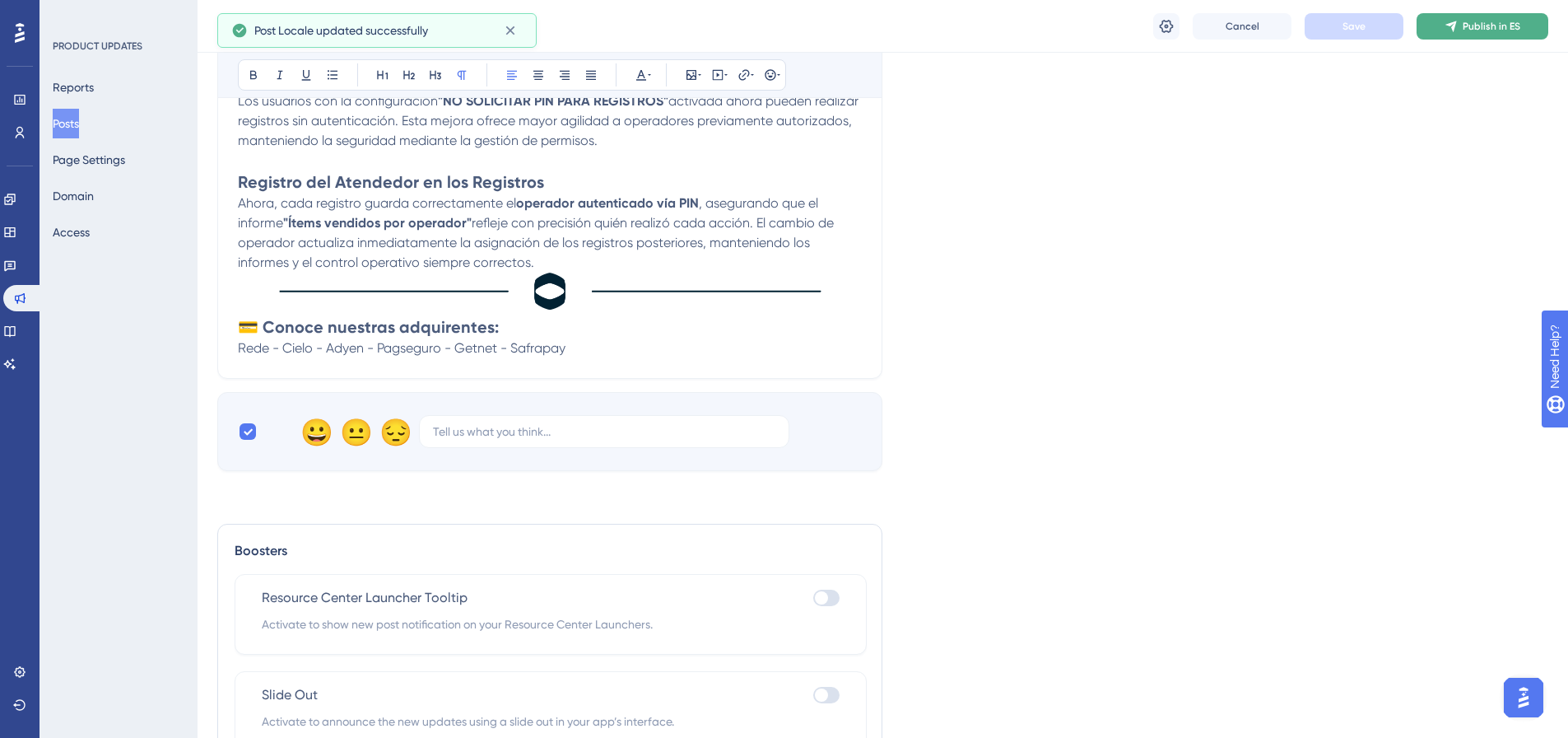
click at [1507, 26] on span "Publish in ES" at bounding box center [1491, 26] width 57 height 13
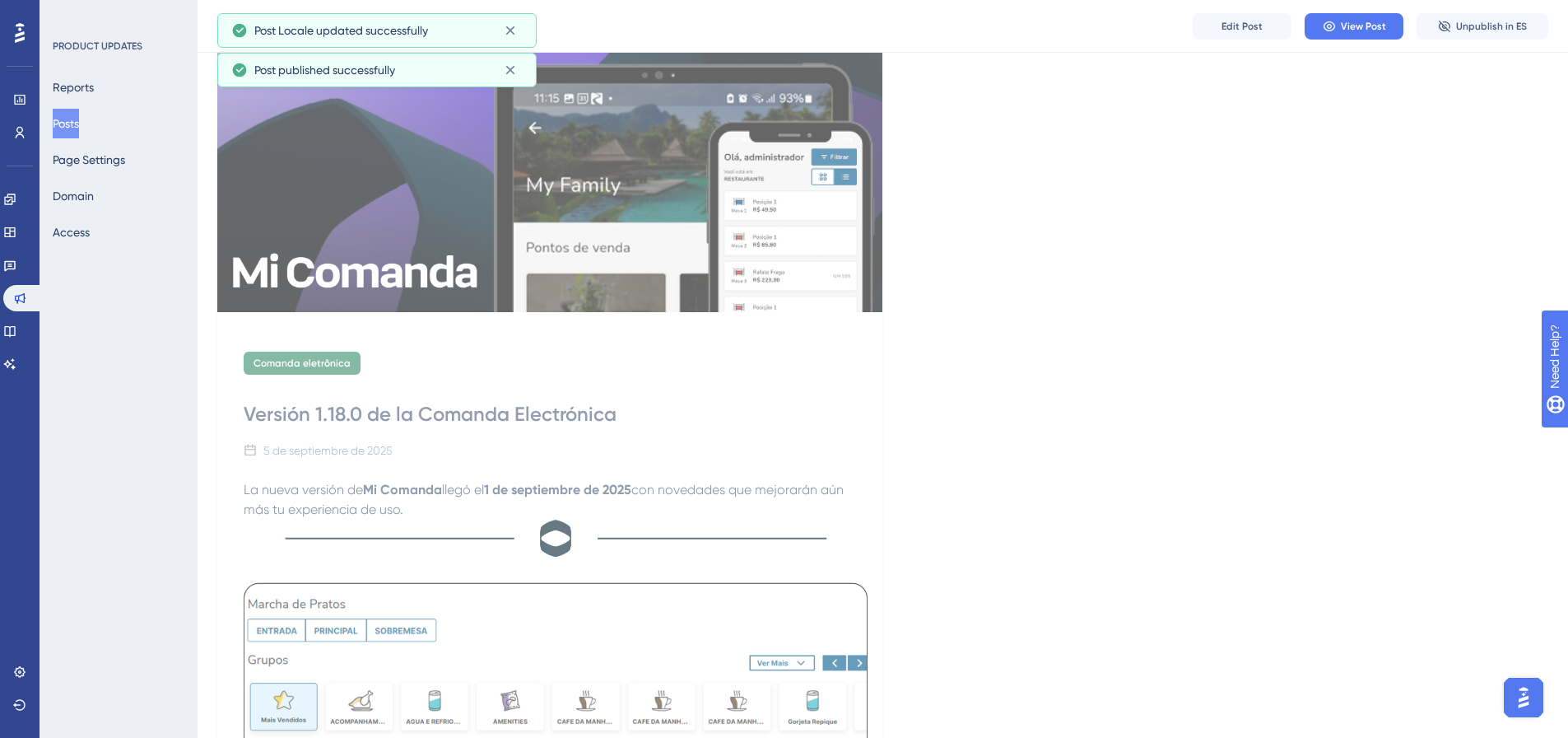
scroll to position [0, 0]
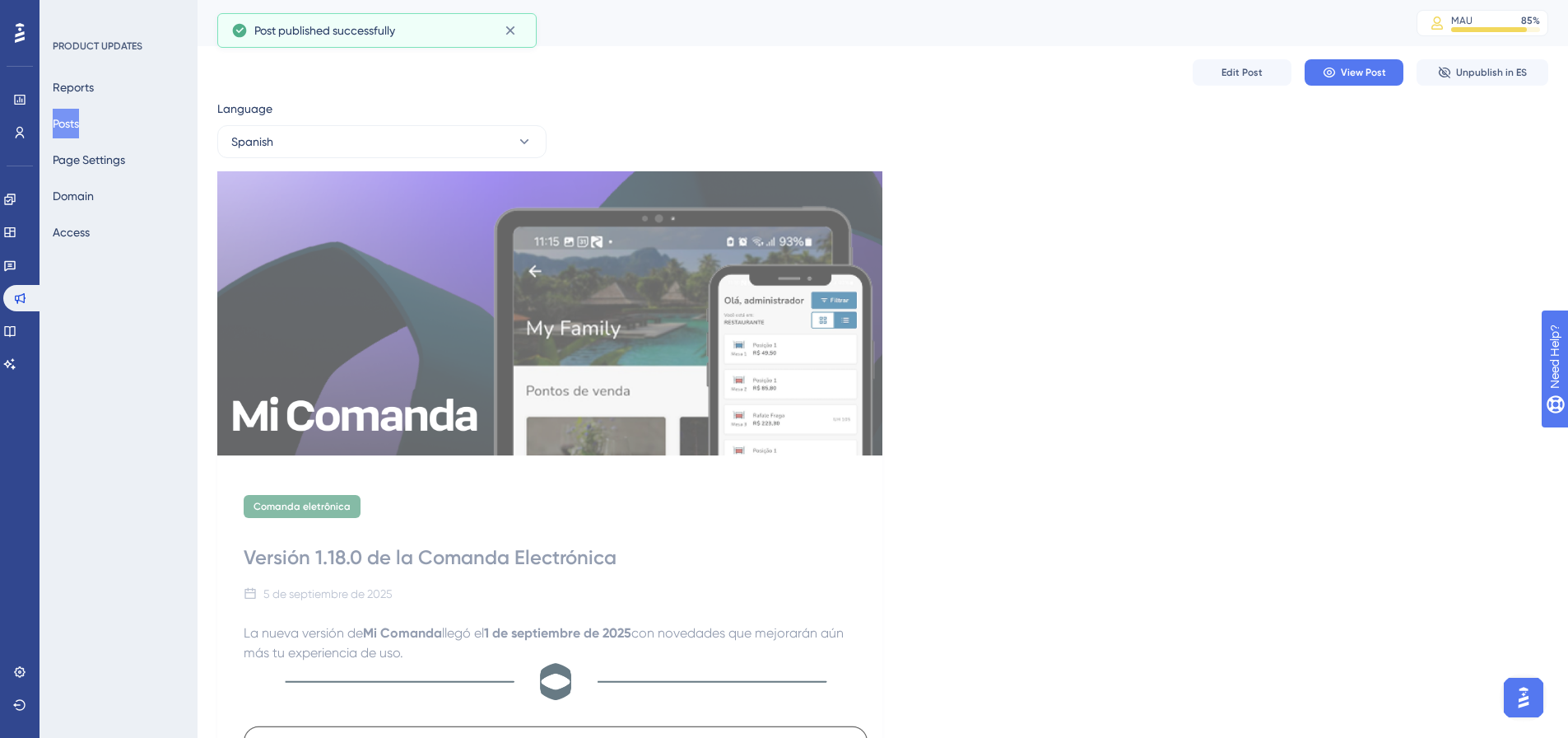
click at [52, 132] on div "Reports Posts Page Settings Domain Access" at bounding box center [119, 159] width 133 height 175
click at [79, 122] on button "Posts" at bounding box center [65, 123] width 26 height 30
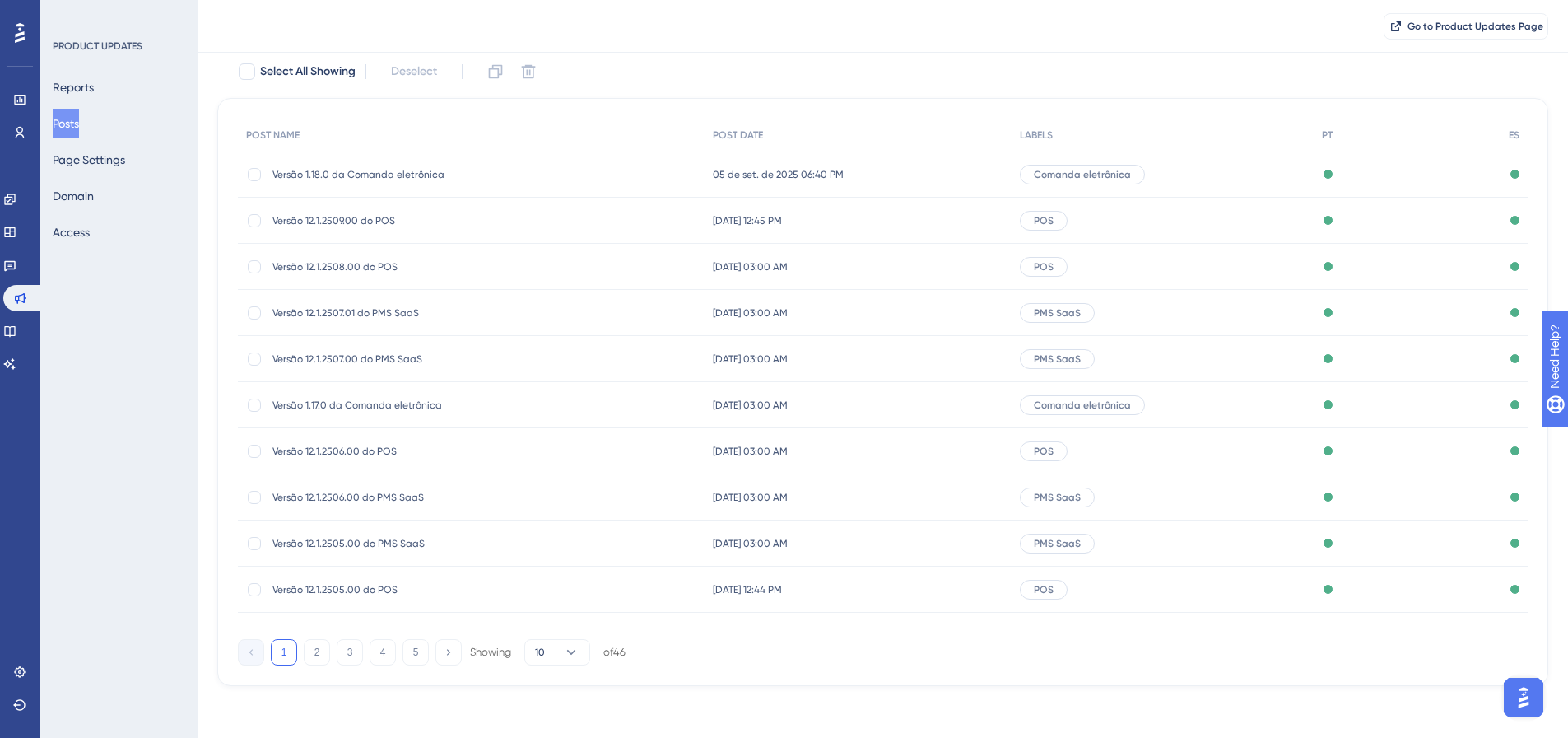
scroll to position [100, 0]
click at [303, 649] on div "1 2 3 4 5 Showing 10 of 46" at bounding box center [432, 651] width 388 height 26
click at [308, 647] on button "2" at bounding box center [316, 651] width 26 height 26
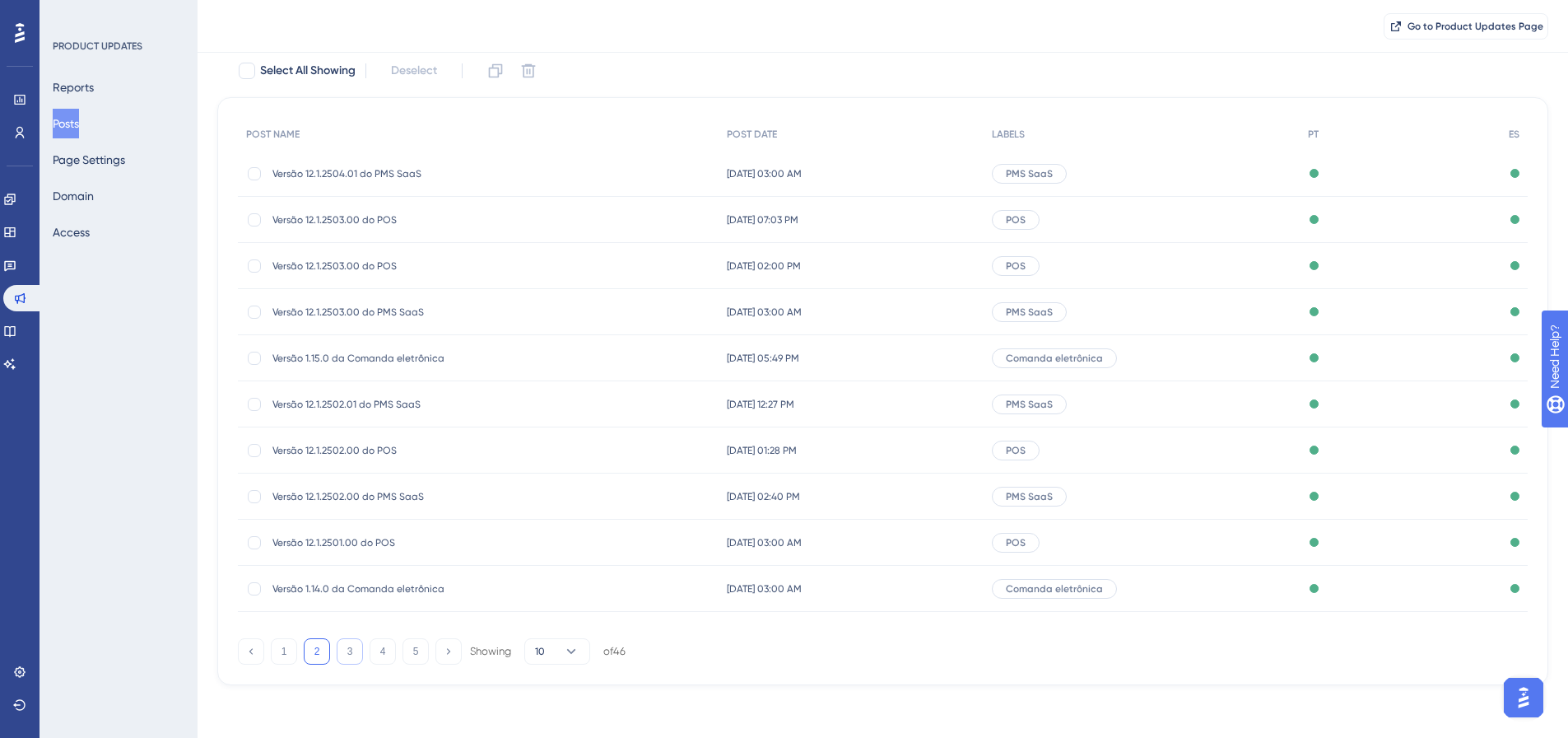
click at [352, 650] on button "3" at bounding box center [349, 651] width 26 height 26
click at [407, 252] on div "Versão 1.13.0 da Comanda eletrônica Versão 1.13.0 da Comanda eletrônica" at bounding box center [404, 266] width 263 height 46
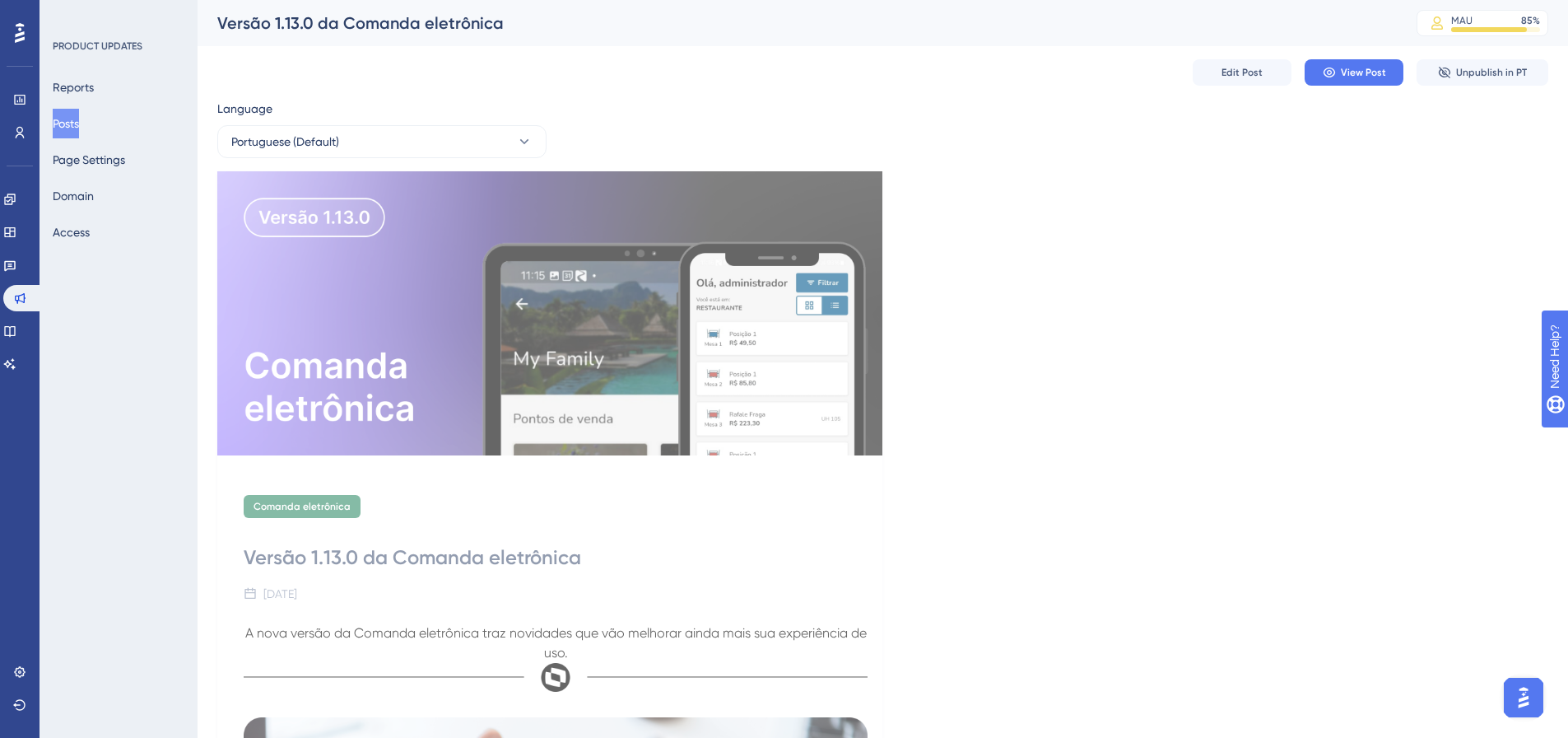
click at [324, 122] on div "Language" at bounding box center [382, 111] width 330 height 26
click at [337, 146] on span "Portuguese (Default)" at bounding box center [285, 141] width 108 height 19
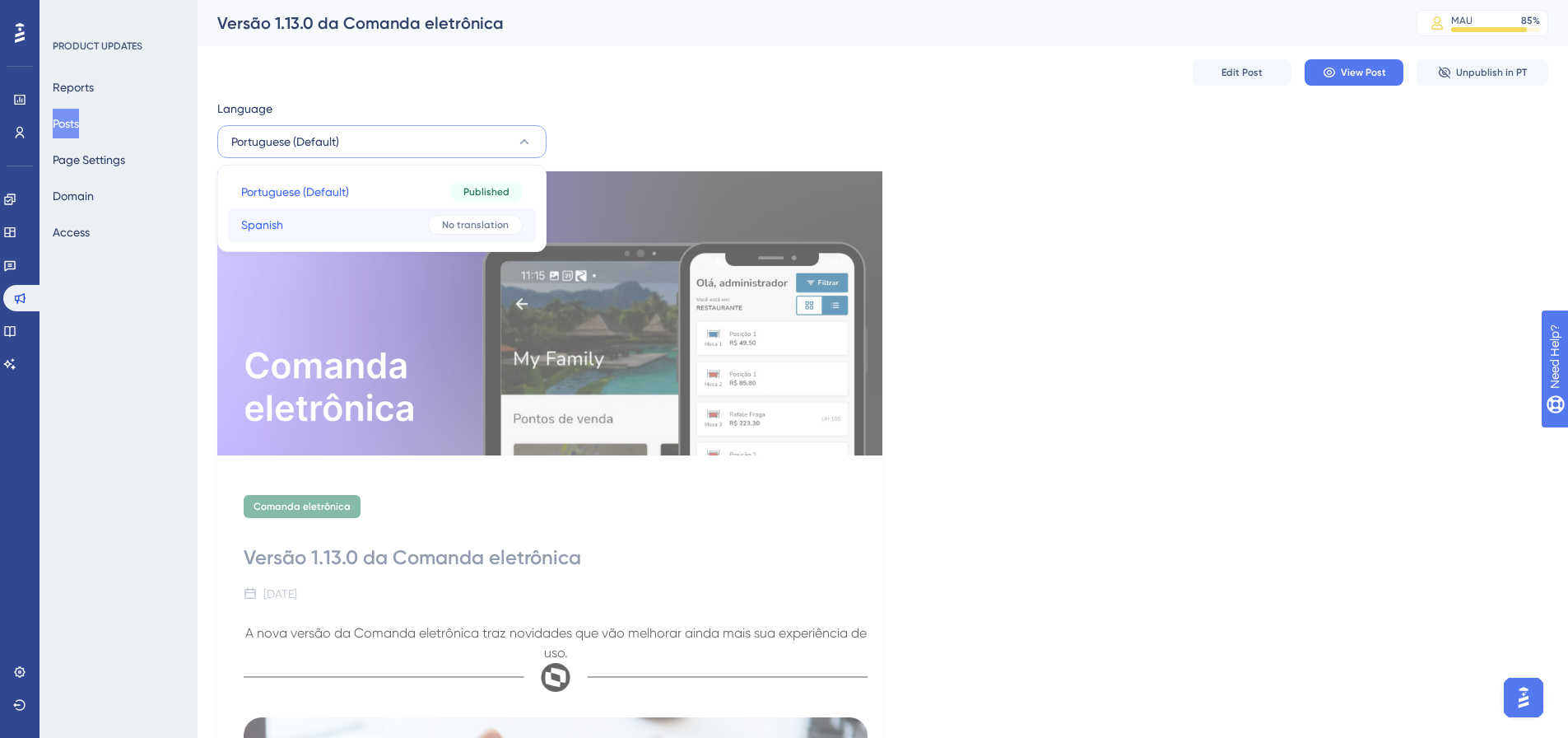
click at [327, 232] on button "Spanish Spanish No translation" at bounding box center [381, 224] width 308 height 33
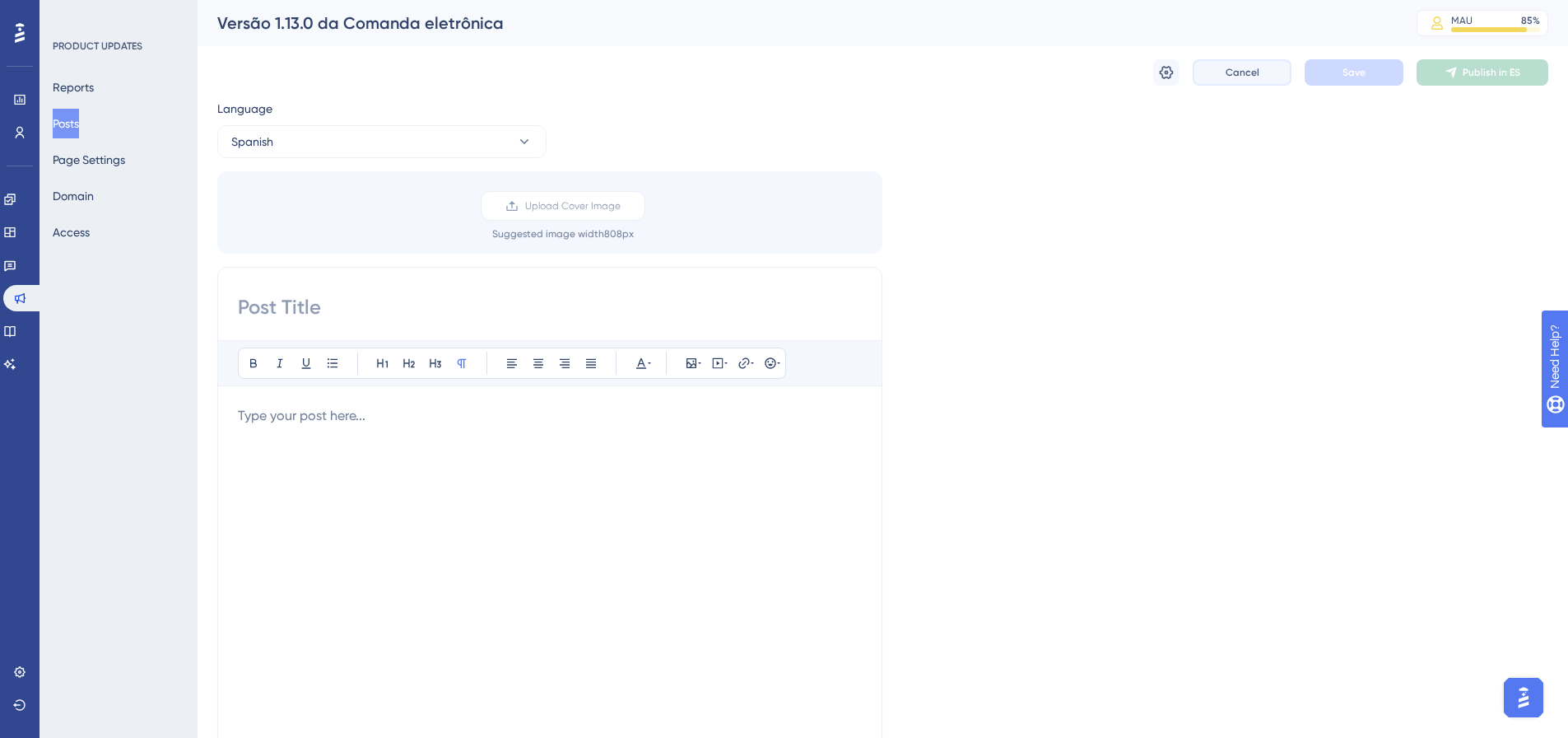
click at [1237, 84] on button "Cancel" at bounding box center [1242, 72] width 99 height 26
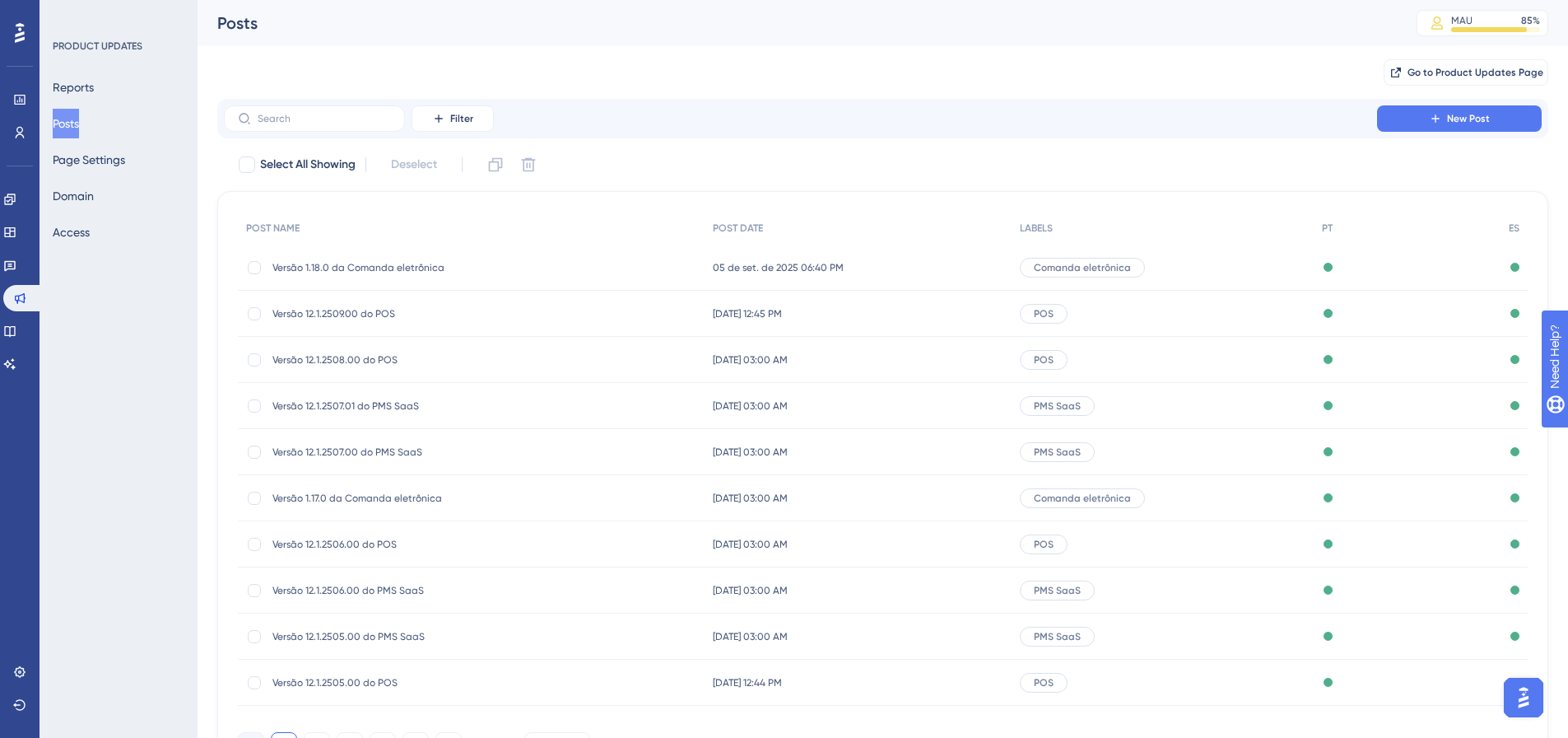
click at [77, 137] on button "Posts" at bounding box center [65, 123] width 26 height 30
click at [368, 269] on span "Versão 1.18.0 da Comanda eletrônica" at bounding box center [404, 268] width 263 height 13
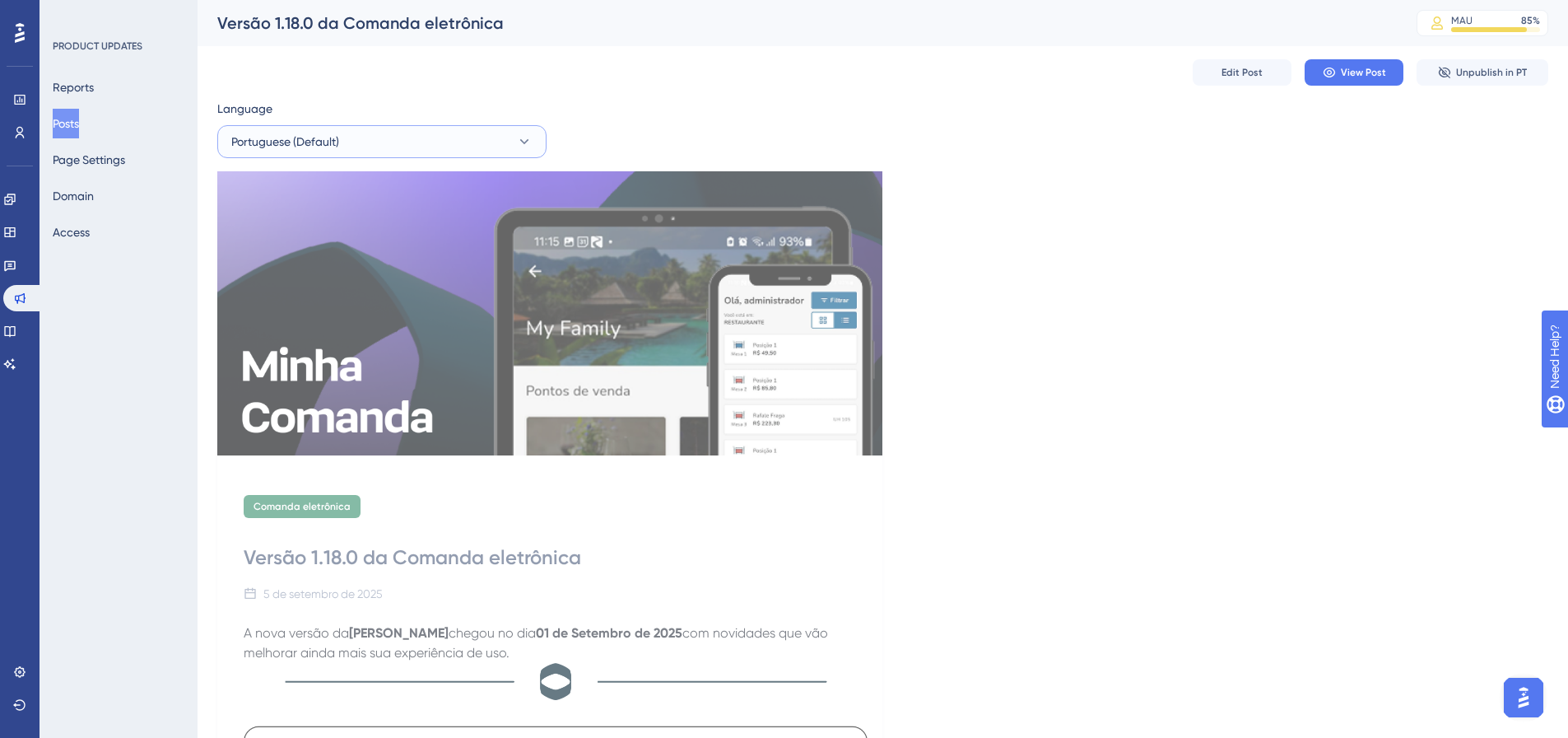
click at [389, 142] on button "Portuguese (Default)" at bounding box center [382, 141] width 330 height 33
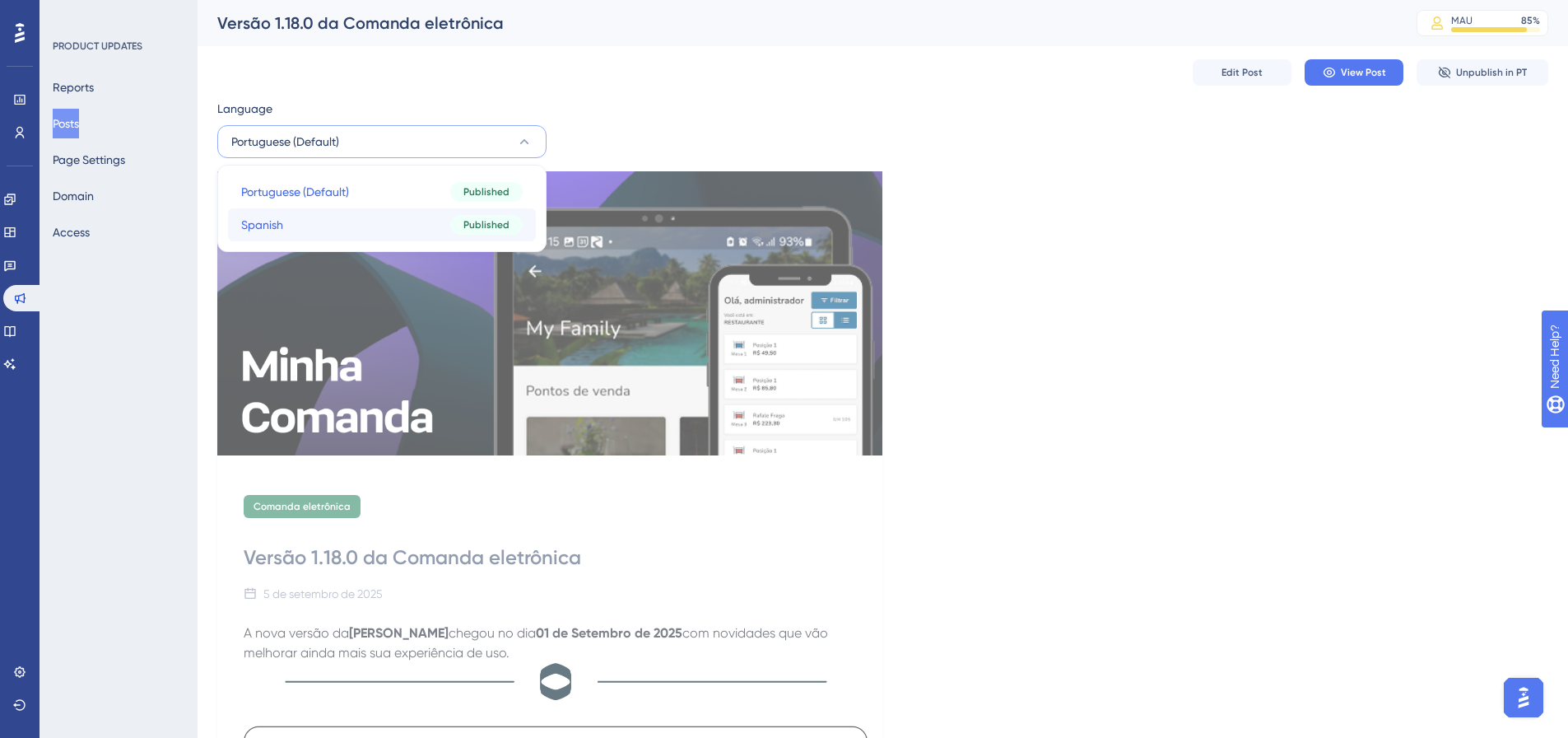
click at [361, 208] on button "Spanish Spanish Published" at bounding box center [381, 224] width 308 height 33
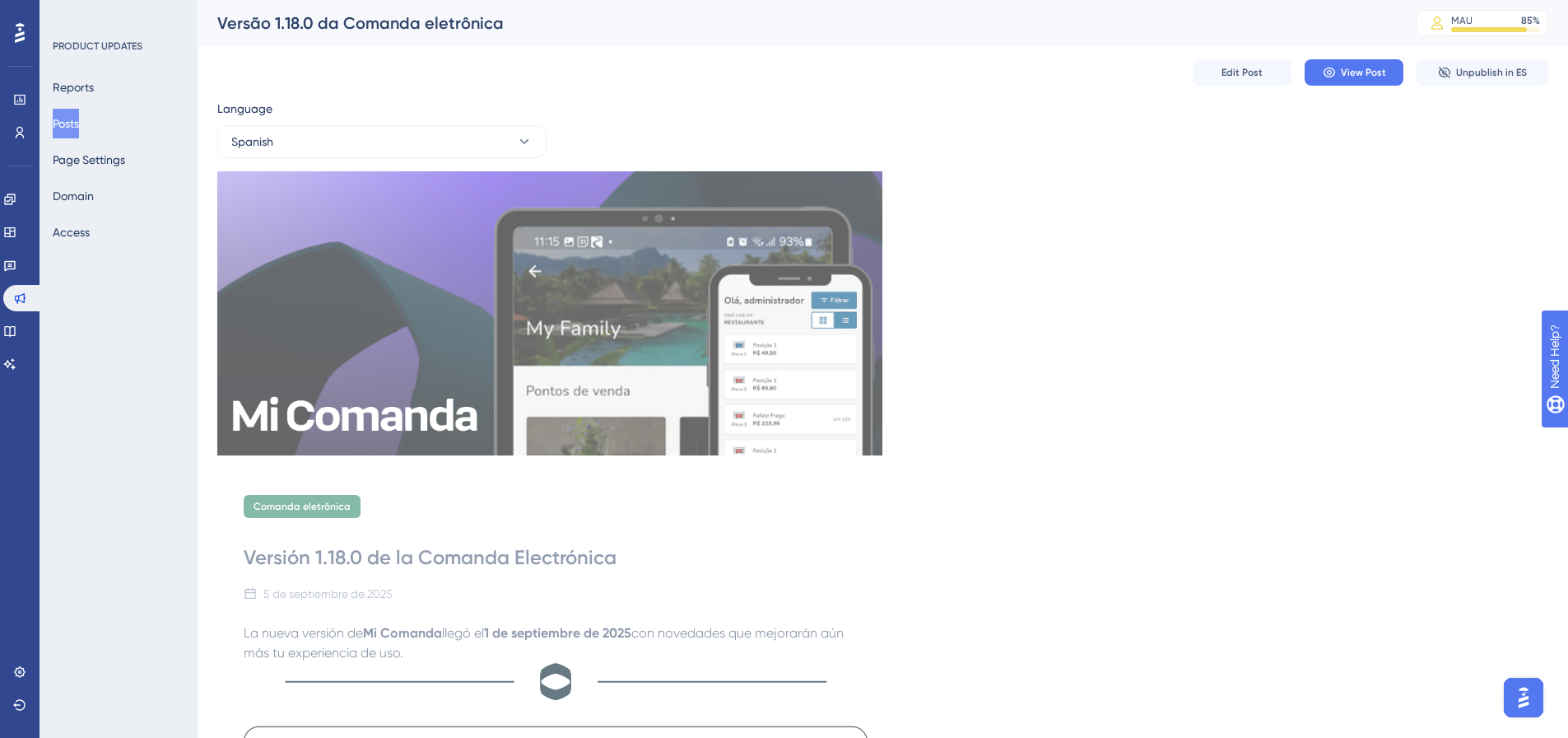
click at [67, 116] on button "Posts" at bounding box center [65, 123] width 26 height 30
